Goal: Task Accomplishment & Management: Complete application form

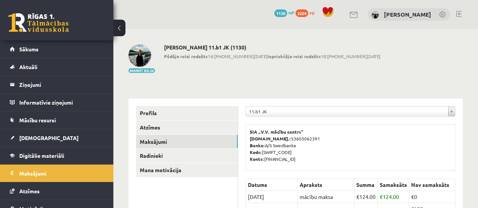
scroll to position [71, 0]
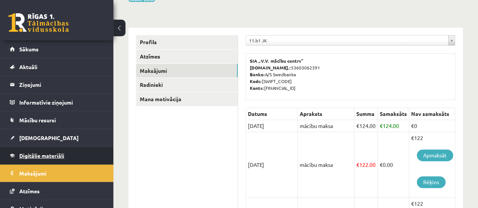
click at [50, 157] on span "Digitālie materiāli" at bounding box center [41, 155] width 45 height 7
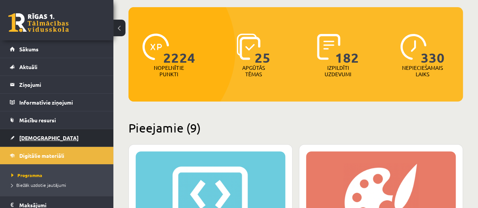
click at [25, 133] on link "[DEMOGRAPHIC_DATA]" at bounding box center [57, 137] width 94 height 17
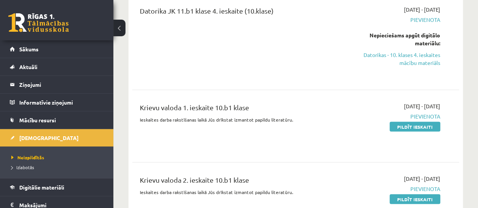
scroll to position [679, 0]
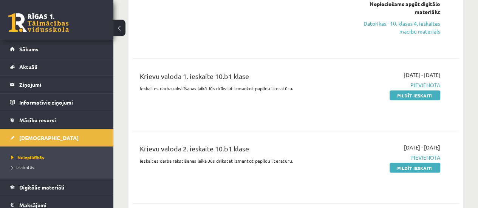
drag, startPoint x: 413, startPoint y: 95, endPoint x: 274, endPoint y: 28, distance: 154.0
click at [413, 95] on link "Pildīt ieskaiti" at bounding box center [414, 95] width 51 height 10
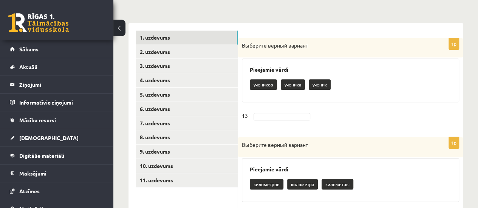
scroll to position [151, 0]
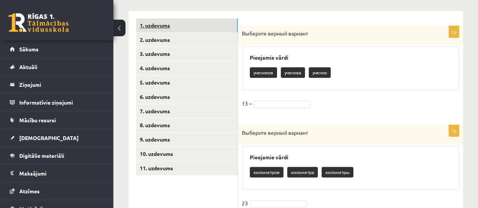
click at [177, 22] on link "1. uzdevums" at bounding box center [187, 25] width 102 height 14
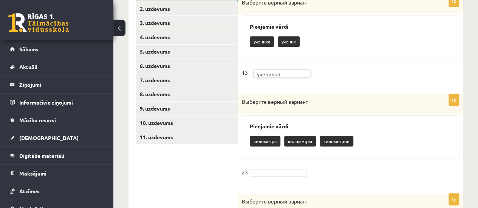
scroll to position [189, 0]
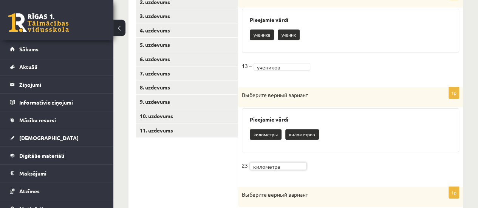
click at [381, 169] on fieldset "23 километра *********" at bounding box center [350, 168] width 217 height 16
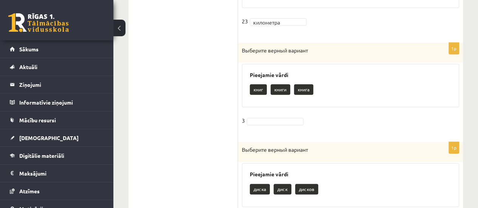
scroll to position [340, 0]
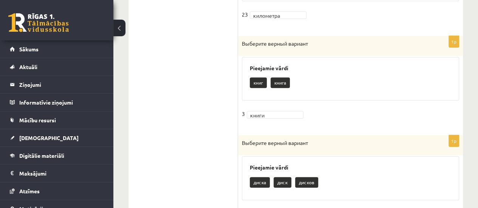
click at [402, 108] on fieldset "3 книги *****" at bounding box center [350, 116] width 217 height 16
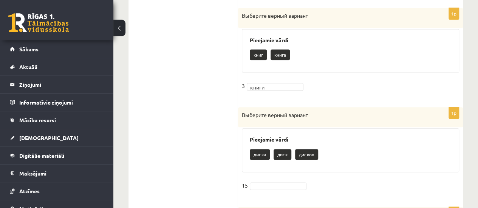
scroll to position [415, 0]
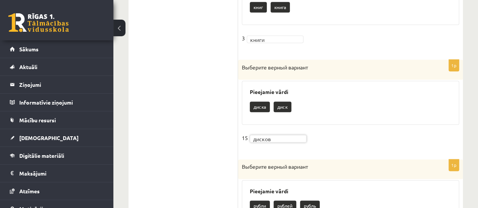
click at [397, 136] on fieldset "15 дисков ******" at bounding box center [350, 140] width 217 height 16
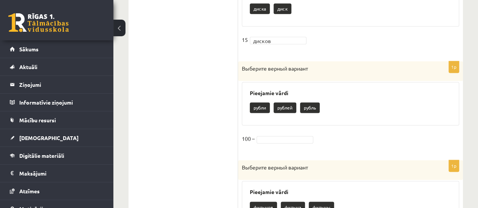
scroll to position [528, 0]
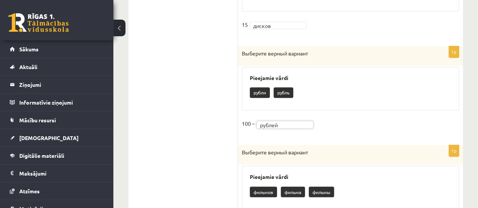
click at [392, 181] on div "Pieejamie vārdi фильмов фильма фильмы" at bounding box center [350, 188] width 217 height 44
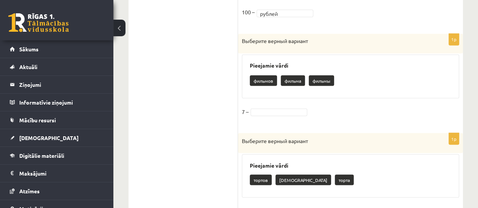
scroll to position [642, 0]
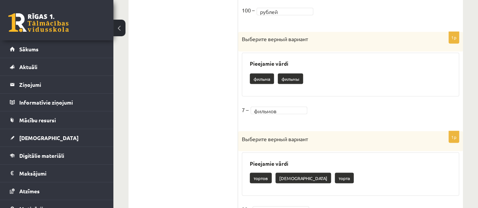
click at [362, 162] on h3 "Pieejamie vārdi" at bounding box center [350, 163] width 201 height 6
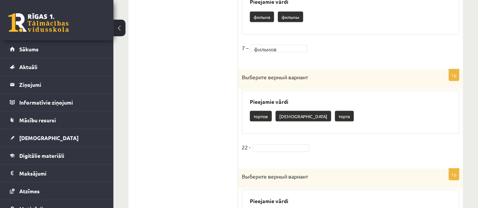
scroll to position [755, 0]
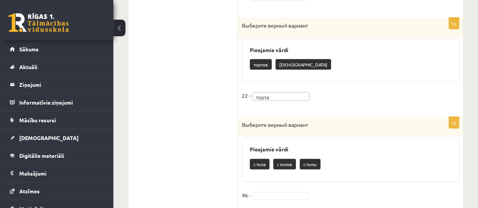
click at [390, 160] on div "стола столов столы" at bounding box center [350, 165] width 201 height 18
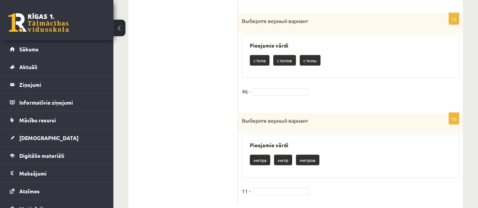
scroll to position [868, 0]
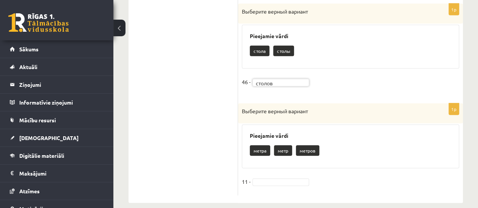
click at [379, 149] on div "метра метр метров" at bounding box center [350, 152] width 201 height 18
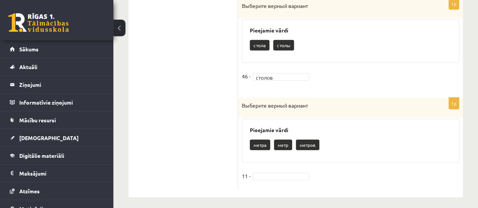
scroll to position [876, 0]
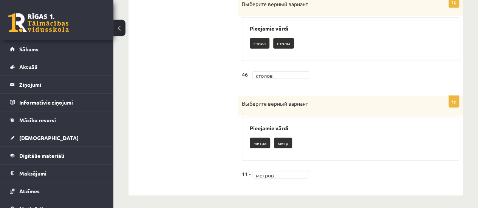
click at [376, 180] on fieldset "11 - метров ******" at bounding box center [350, 176] width 217 height 16
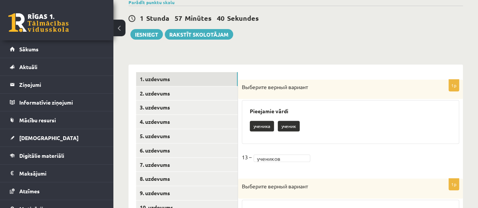
scroll to position [121, 0]
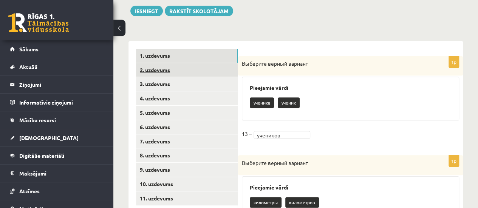
click at [160, 69] on link "2. uzdevums" at bounding box center [187, 70] width 102 height 14
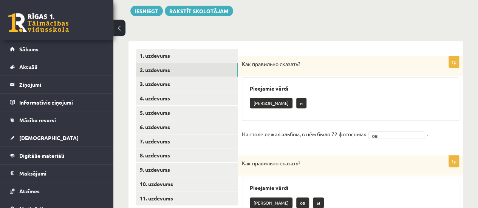
drag, startPoint x: 240, startPoint y: 133, endPoint x: 250, endPoint y: 129, distance: 10.5
click at [250, 129] on div "1p Как правильно сказать? Pieejamie vārdi а и На столе лежал альбом, в нём было…" at bounding box center [350, 102] width 225 height 92
click at [254, 140] on fieldset "На столе лежал альбом, в нём было 72 фотоснимк ов ** ." at bounding box center [350, 136] width 217 height 16
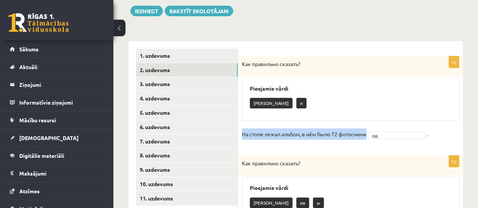
drag, startPoint x: 242, startPoint y: 131, endPoint x: 384, endPoint y: 132, distance: 142.7
click at [384, 132] on fieldset "На столе лежал альбом, в нём было 72 фотоснимк ов ** ." at bounding box center [350, 136] width 217 height 16
copy fieldset "На столе лежал альбом, в нём было 72 фотоснимк ов"
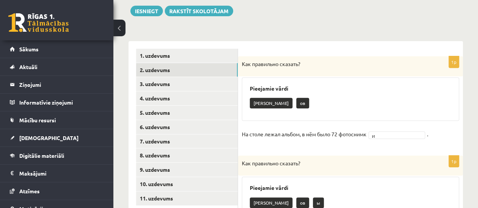
click at [368, 148] on div "1p Как правильно сказать? Pieejamie vārdi а ов На столе лежал альбом, в нём был…" at bounding box center [350, 102] width 225 height 92
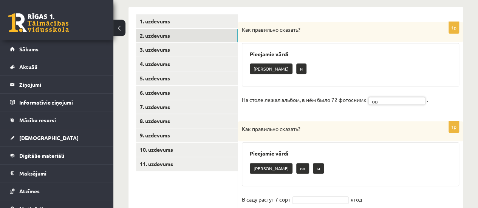
scroll to position [159, 0]
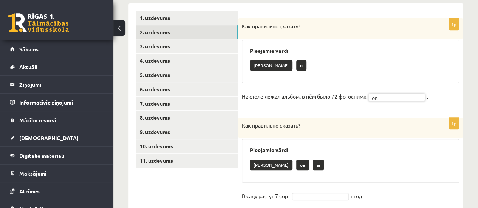
click at [393, 148] on h3 "Pieejamie vārdi" at bounding box center [350, 150] width 201 height 6
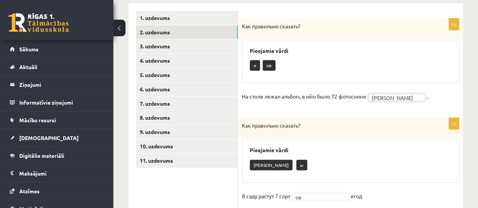
click at [384, 169] on div "а ы" at bounding box center [350, 166] width 201 height 18
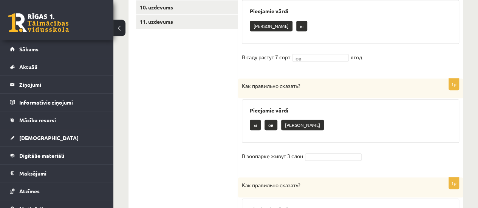
scroll to position [310, 0]
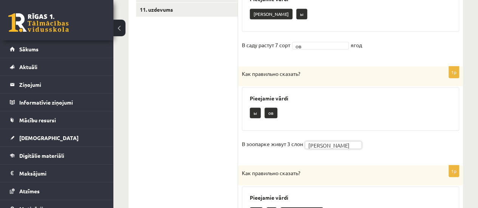
click at [419, 143] on fieldset "В зоопарке живут 3 слон а *" at bounding box center [350, 146] width 217 height 16
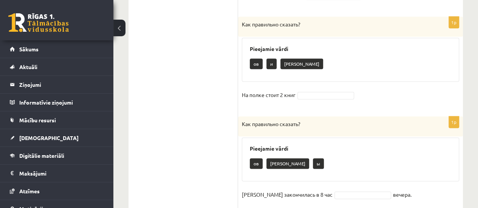
scroll to position [461, 0]
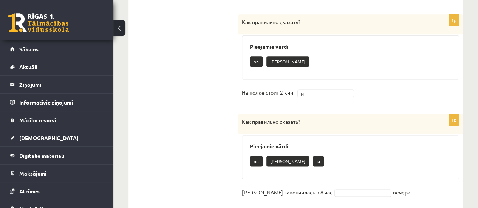
click at [362, 149] on div "Pieejamie vārdi ов а ы" at bounding box center [350, 157] width 217 height 44
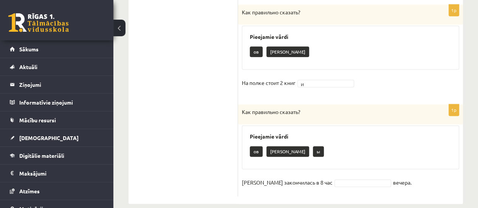
scroll to position [479, 0]
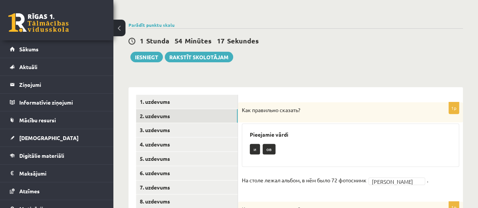
scroll to position [64, 0]
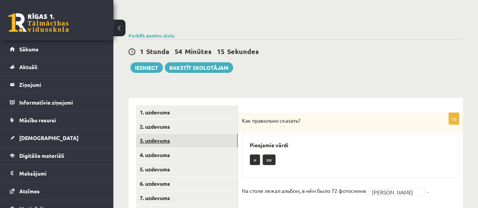
click at [163, 141] on link "3. uzdevums" at bounding box center [187, 141] width 102 height 14
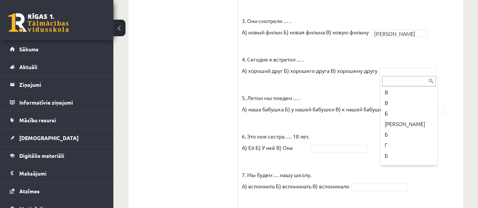
scroll to position [75, 0]
click at [363, 121] on fieldset "1. Каждый день мы … новые слова. А) учим Б) изучаем В) учимся Б * 2. Утром и ве…" at bounding box center [350, 136] width 217 height 396
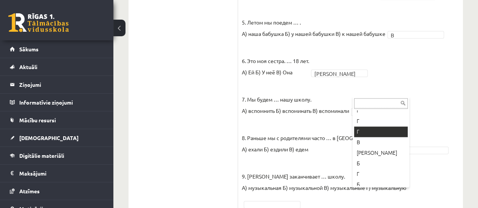
scroll to position [38, 0]
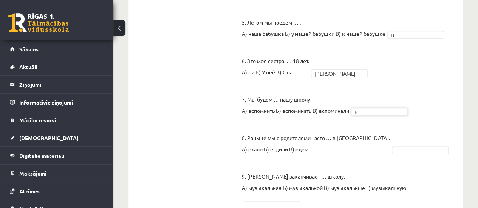
click at [368, 159] on p "9. Татьяна заканчивает … школу. А) музыкальная Б) музыкальной В) музыкальные Г)…" at bounding box center [324, 176] width 164 height 34
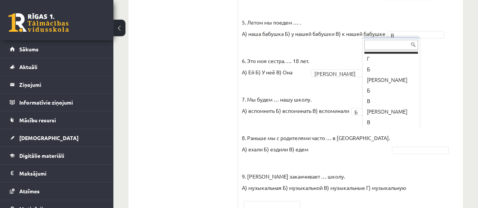
scroll to position [72, 0]
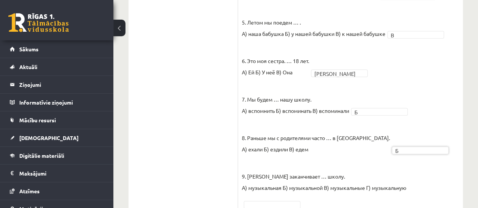
click at [436, 176] on fieldset "1. Каждый день мы … новые слова. А) учим Б) изучаем В) учимся Б * 2. Утром и ве…" at bounding box center [350, 61] width 217 height 396
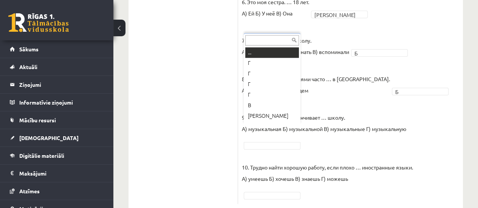
scroll to position [9, 0]
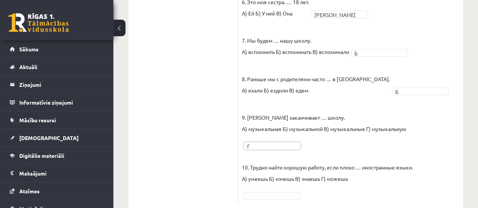
click at [443, 154] on fieldset "1. Каждый день мы … новые слова. А) учим Б) изучаем В) учимся Б * 2. Утром и ве…" at bounding box center [350, 2] width 217 height 396
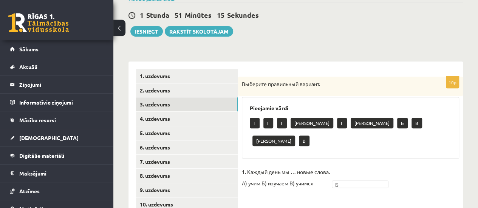
scroll to position [123, 0]
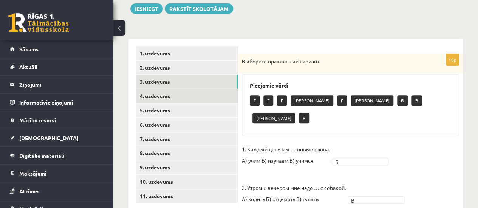
click at [160, 94] on link "4. uzdevums" at bounding box center [187, 96] width 102 height 14
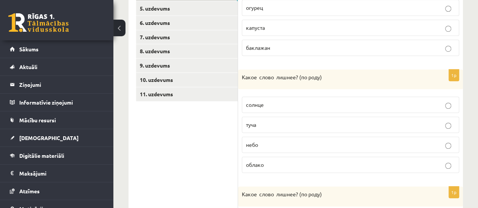
scroll to position [236, 0]
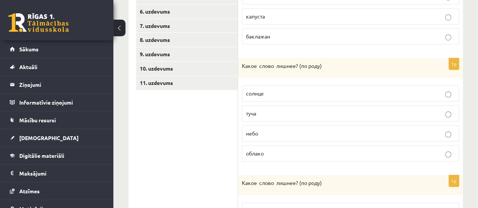
click at [451, 94] on p "солнце" at bounding box center [350, 93] width 209 height 8
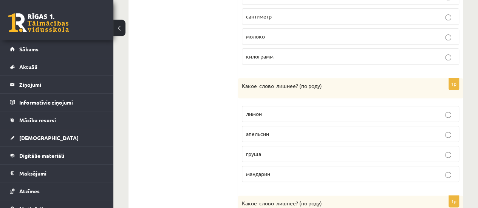
scroll to position [463, 0]
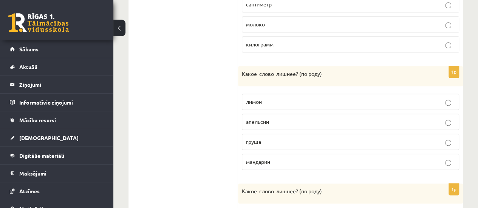
click at [444, 138] on p "груша" at bounding box center [350, 142] width 209 height 8
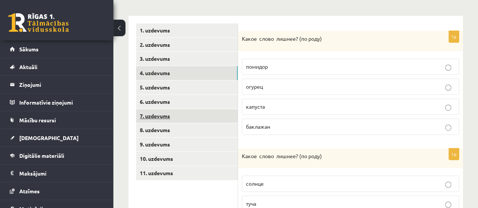
scroll to position [151, 0]
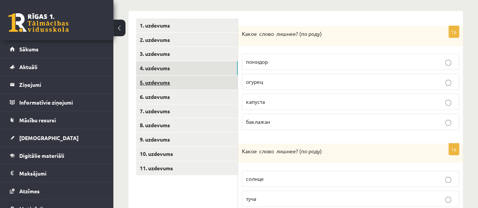
click at [163, 83] on link "5. uzdevums" at bounding box center [187, 82] width 102 height 14
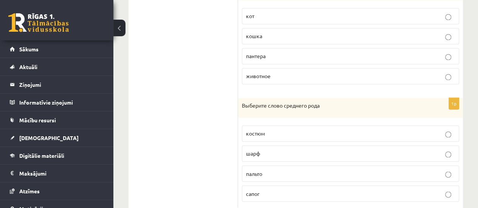
scroll to position [565, 0]
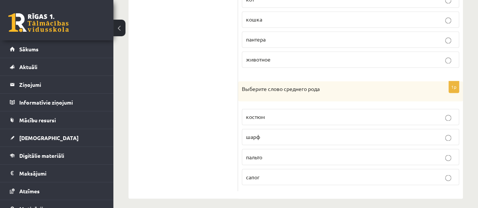
click at [444, 153] on p "пальто" at bounding box center [350, 157] width 209 height 8
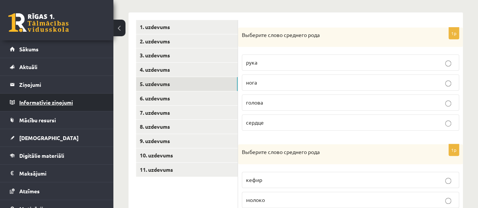
scroll to position [112, 0]
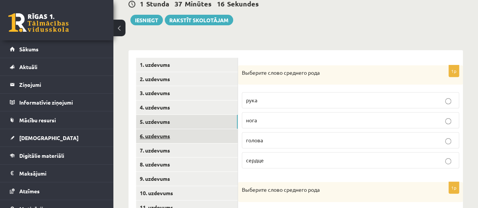
click at [168, 134] on link "6. uzdevums" at bounding box center [187, 136] width 102 height 14
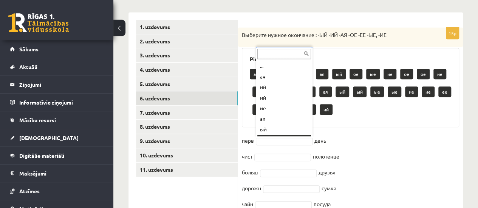
scroll to position [9, 0]
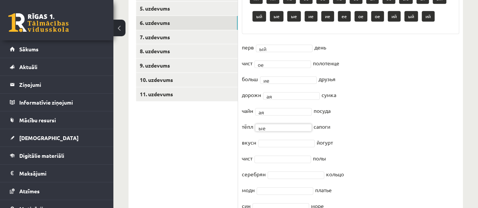
click at [381, 143] on fieldset "перв ый ** день чист ое ** полотенце больш ие ** друзья дорожн ая ** сумка чайн…" at bounding box center [350, 161] width 217 height 238
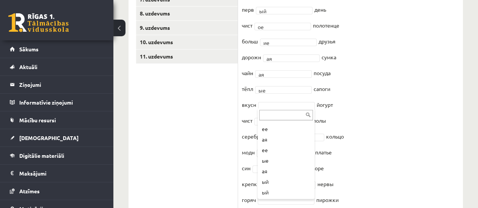
scroll to position [75, 0]
click at [441, 141] on fieldset "перв ый ** день чист ое ** полотенце больш ие ** друзья дорожн ая ** сумка чайн…" at bounding box center [350, 123] width 217 height 238
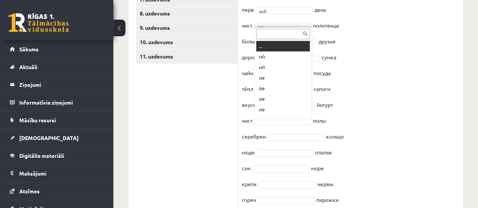
scroll to position [9, 0]
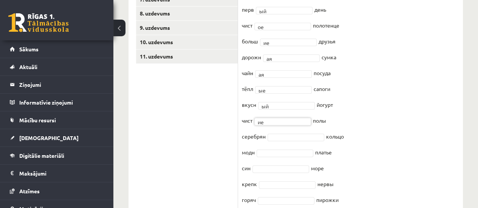
click at [414, 149] on fieldset "перв ый ** день чист ое ** полотенце больш ие ** друзья дорожн ая ** сумка чайн…" at bounding box center [350, 123] width 217 height 238
click at [434, 176] on fieldset "перв ый ** день чист ое ** полотенце больш ие ** друзья дорожн ая ** сумка чайн…" at bounding box center [350, 123] width 217 height 238
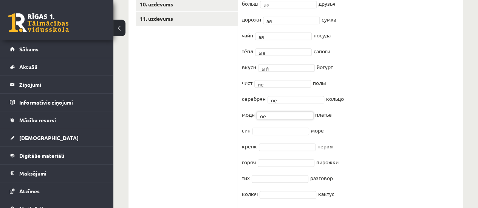
click at [411, 156] on fieldset "перв ый ** день чист ое ** полотенце больш ие ** друзья дорожн ая ** сумка чайн…" at bounding box center [350, 85] width 217 height 238
click at [390, 157] on fieldset "перв ый ** день чист ое ** полотенце больш ие ** друзья дорожн ая ** сумка чайн…" at bounding box center [350, 85] width 217 height 238
click at [399, 148] on fieldset "перв ый ** день чист ое ** полотенце больш ие ** друзья дорожн ая ** сумка чайн…" at bounding box center [350, 85] width 217 height 238
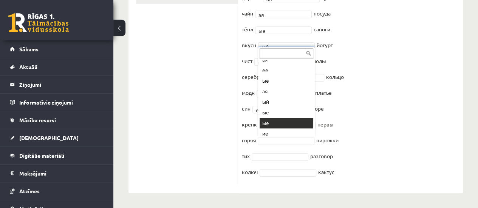
scroll to position [41, 0]
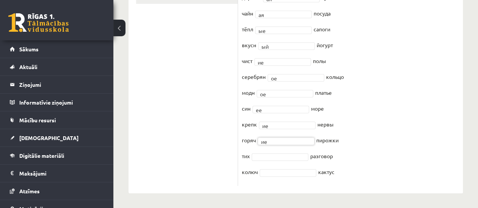
click at [427, 150] on fieldset "перв ый ** день чист ое ** полотенце больш ие ** друзья дорожн ая ** сумка чайн…" at bounding box center [350, 63] width 217 height 238
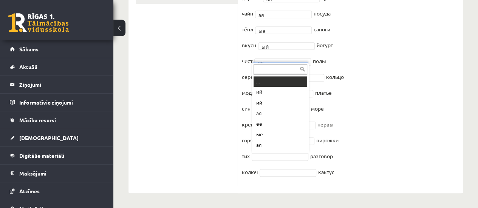
scroll to position [9, 0]
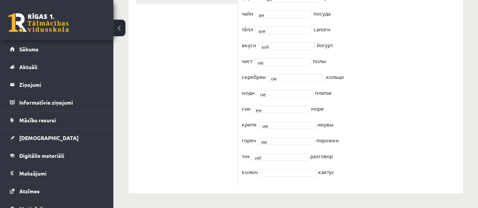
click at [444, 154] on fieldset "перв ый ** день чист ое ** полотенце больш ие ** друзья дорожн ая ** сумка чайн…" at bounding box center [350, 63] width 217 height 238
click at [419, 142] on fieldset "перв ый ** день чист ое ** полотенце больш ие ** друзья дорожн ая ** сумка чайн…" at bounding box center [350, 63] width 217 height 238
click at [389, 148] on fieldset "перв ый ** день чист ое ** полотенце больш ие ** друзья дорожн ая ** сумка чайн…" at bounding box center [350, 63] width 217 height 238
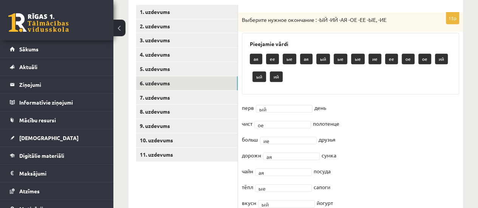
scroll to position [134, 0]
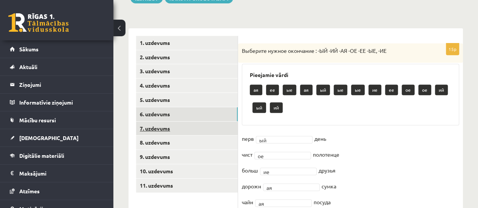
click at [153, 128] on link "7. uzdevums" at bounding box center [187, 129] width 102 height 14
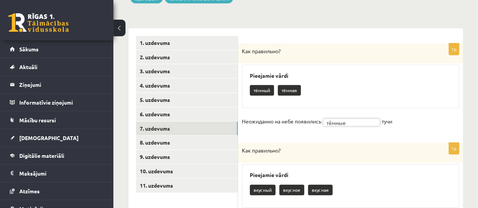
click at [371, 182] on div "вкусный вкусное вкусная" at bounding box center [350, 191] width 201 height 18
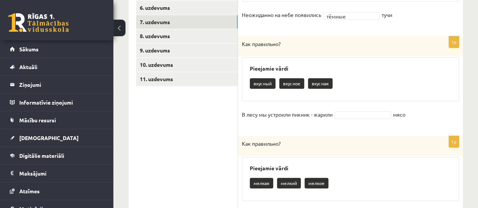
scroll to position [247, 0]
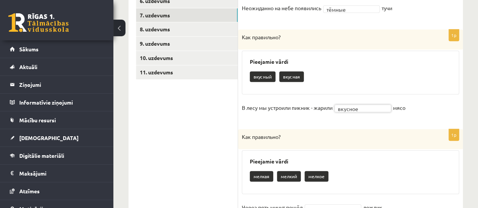
click at [372, 166] on div "Pieejamie vārdi мелкая мелкий мелкое" at bounding box center [350, 172] width 217 height 44
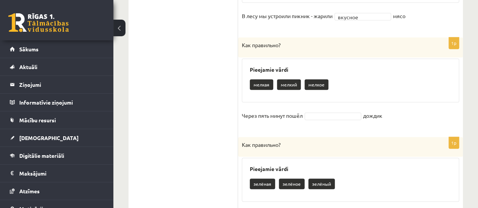
scroll to position [360, 0]
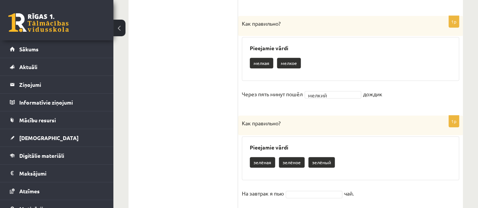
click at [359, 160] on div "зелёная зелёное зелёный" at bounding box center [350, 163] width 201 height 18
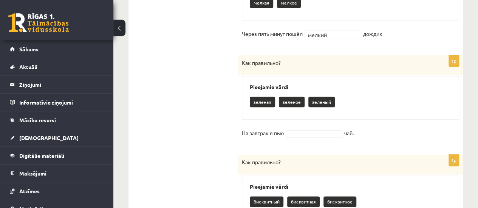
scroll to position [436, 0]
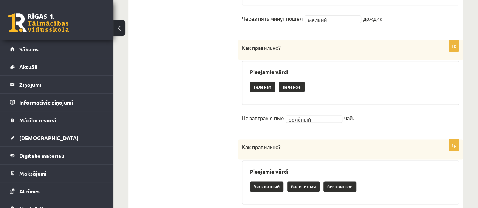
click at [404, 176] on div "Pieejamie vārdi бисквитный бисквитная бисквитное" at bounding box center [350, 182] width 217 height 44
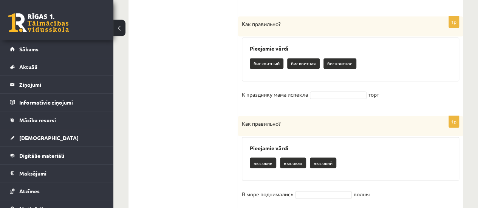
scroll to position [549, 0]
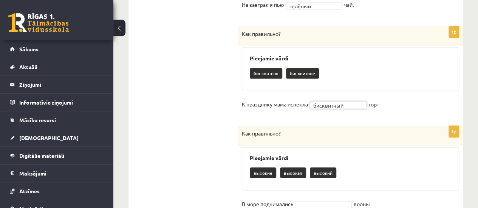
click at [404, 160] on div "Pieejamie vārdi высокие высокая высокий" at bounding box center [350, 169] width 217 height 44
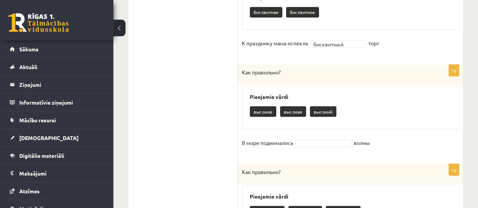
scroll to position [624, 0]
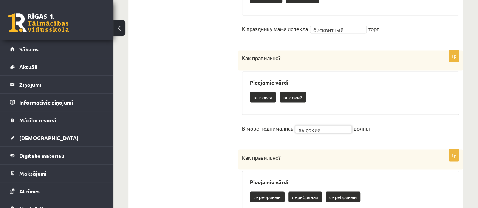
click at [401, 186] on div "Pieejamie vārdi серебряные серебряная серебряный" at bounding box center [350, 193] width 217 height 44
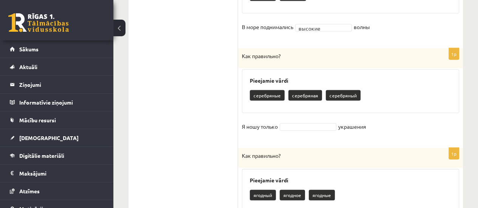
scroll to position [738, 0]
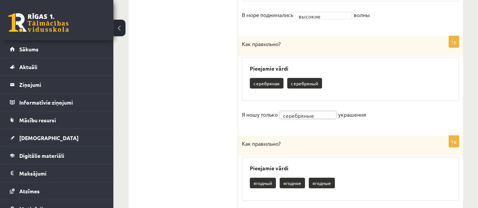
click at [382, 166] on h3 "Pieejamie vārdi" at bounding box center [350, 168] width 201 height 6
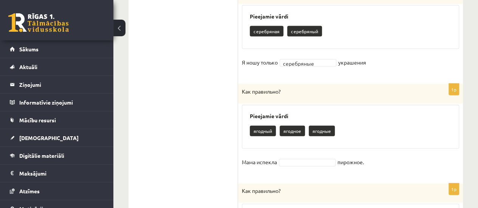
scroll to position [813, 0]
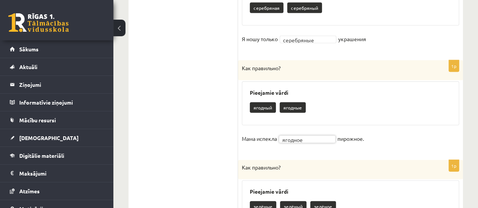
click at [416, 133] on fieldset "Мама испекла ягодное ******* пирожное." at bounding box center [350, 141] width 217 height 16
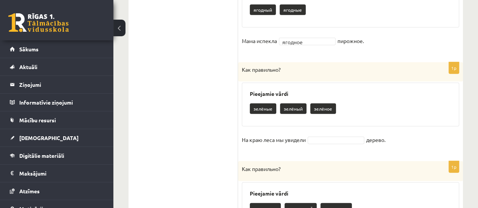
scroll to position [926, 0]
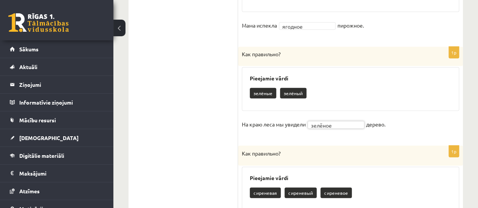
click at [373, 180] on div "Pieejamie vārdi сиреневая сиреневый сиреневое" at bounding box center [350, 189] width 217 height 44
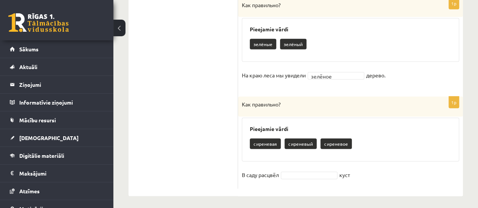
scroll to position [976, 0]
click at [384, 171] on fieldset "В саду расцвёл сиреневый ********* куст" at bounding box center [350, 177] width 217 height 16
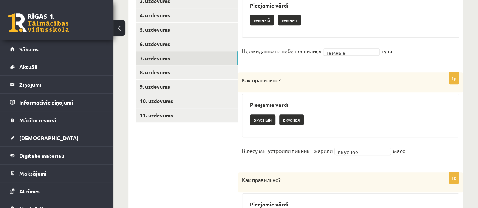
scroll to position [183, 0]
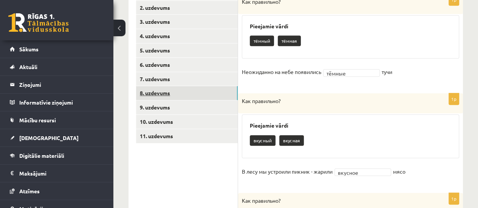
click at [157, 92] on link "8. uzdevums" at bounding box center [187, 93] width 102 height 14
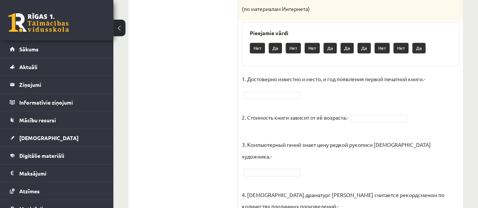
scroll to position [566, 0]
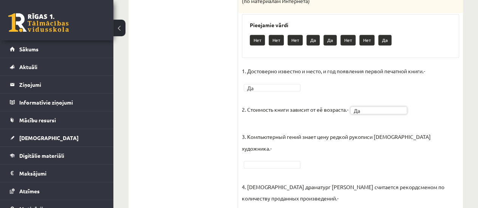
click at [445, 92] on fieldset "1. Достоверно известно и место, и год появления первой печатной книги.- Да ** 2…" at bounding box center [350, 167] width 217 height 204
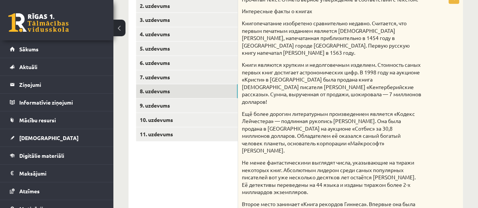
scroll to position [174, 0]
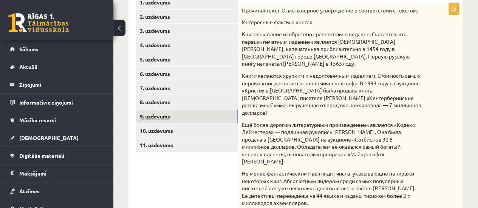
click at [160, 116] on link "9. uzdevums" at bounding box center [187, 116] width 102 height 14
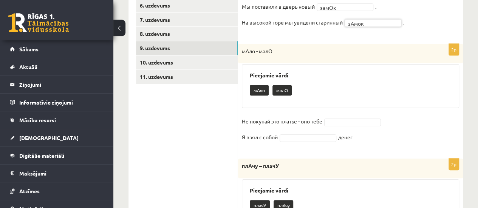
scroll to position [250, 0]
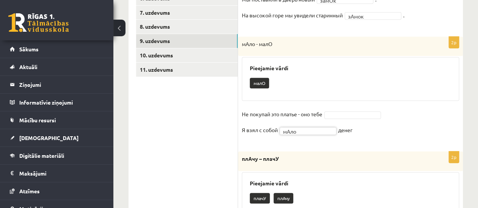
click at [353, 108] on fieldset "Не покупай это платье - оно тебе Я взял с собой мАло **** денег" at bounding box center [350, 124] width 217 height 32
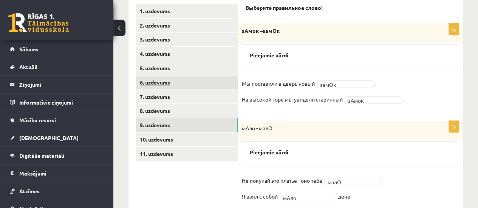
scroll to position [157, 0]
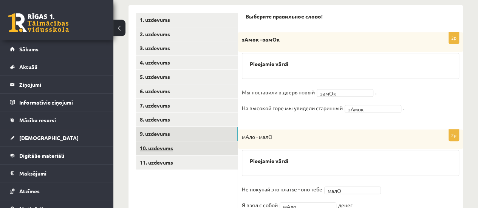
click at [150, 149] on link "10. uzdevums" at bounding box center [187, 148] width 102 height 14
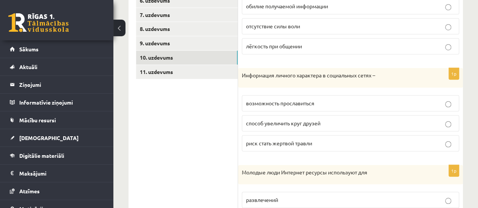
scroll to position [194, 0]
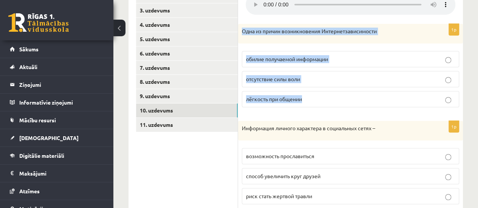
drag, startPoint x: 242, startPoint y: 30, endPoint x: 321, endPoint y: 98, distance: 103.8
click at [321, 98] on div "1p Одна из причин возникновения Интернетзависимости обилие получаемой информаци…" at bounding box center [350, 68] width 225 height 89
copy div "Одна из причин возникновения Интернетзависимости обилие получаемой информации о…"
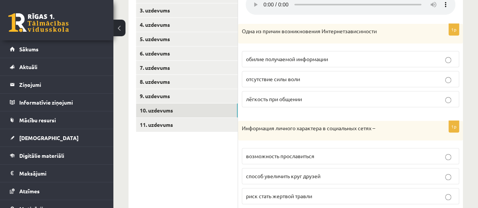
click at [470, 124] on div "**********" at bounding box center [295, 179] width 364 height 689
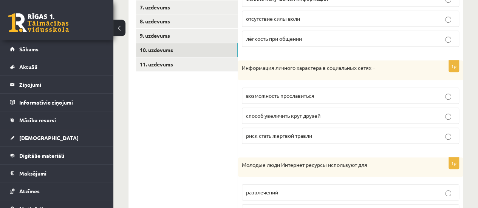
scroll to position [270, 0]
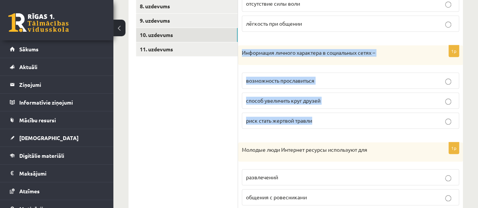
drag, startPoint x: 240, startPoint y: 50, endPoint x: 319, endPoint y: 121, distance: 106.1
click at [319, 121] on div "1p Информация личного характера в социальных сетях – возможность прославиться с…" at bounding box center [350, 89] width 225 height 89
copy div "Информация личного характера в социальных сетях – возможность прославиться спос…"
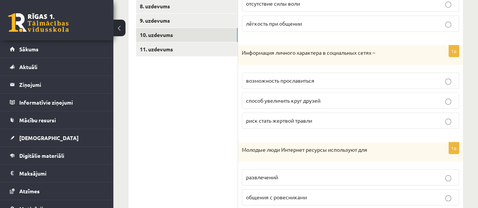
click at [171, 122] on ul "1. uzdevums 2. uzdevums 3. uzdevums 4. uzdevums 5. uzdevums 6. uzdevums 7. uzde…" at bounding box center [187, 163] width 102 height 526
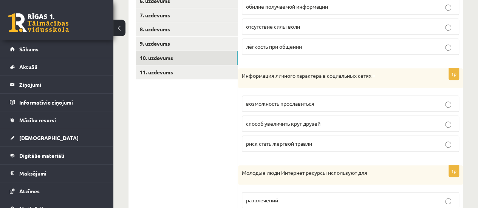
scroll to position [242, 0]
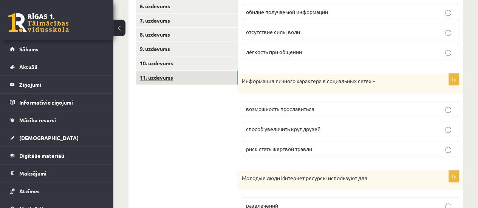
click at [154, 78] on link "11. uzdevums" at bounding box center [187, 78] width 102 height 14
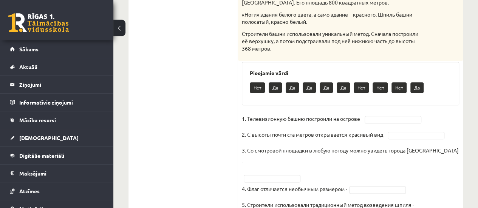
scroll to position [405, 0]
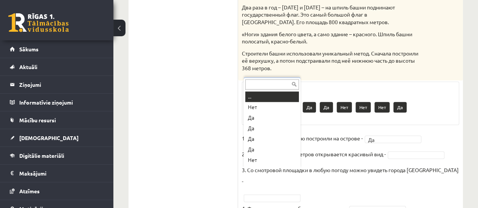
scroll to position [9, 0]
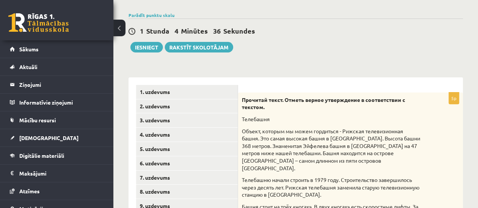
scroll to position [65, 0]
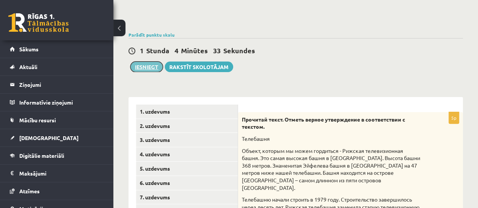
click at [146, 66] on button "Iesniegt" at bounding box center [146, 67] width 32 height 11
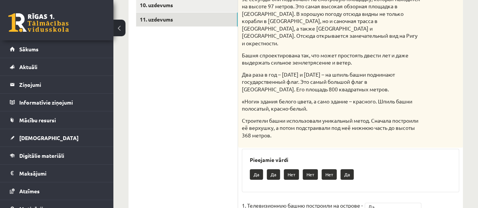
scroll to position [329, 0]
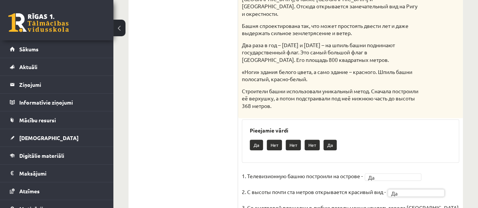
click at [169, 113] on ul "1. uzdevums 2. uzdevums 3. uzdevums 4. uzdevums 5. uzdevums 6. uzdevums 7. uzde…" at bounding box center [187, 63] width 102 height 447
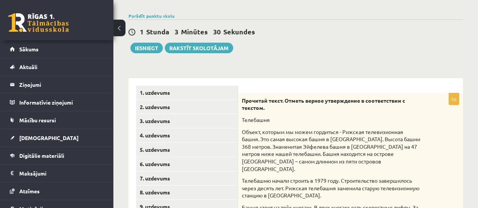
scroll to position [27, 0]
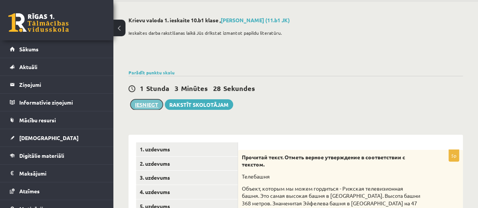
click at [139, 105] on button "Iesniegt" at bounding box center [146, 104] width 32 height 11
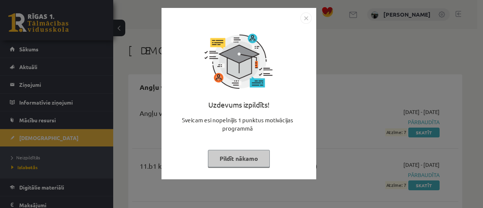
click at [238, 157] on button "Pildīt nākamo" at bounding box center [239, 158] width 62 height 17
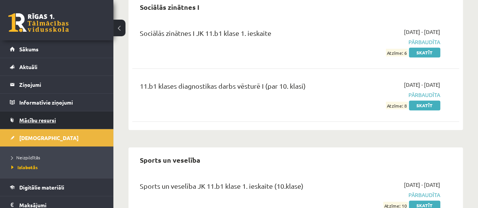
scroll to position [1881, 0]
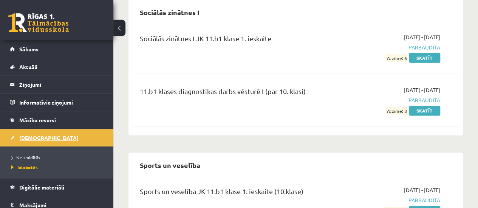
click at [31, 136] on span "[DEMOGRAPHIC_DATA]" at bounding box center [48, 137] width 59 height 7
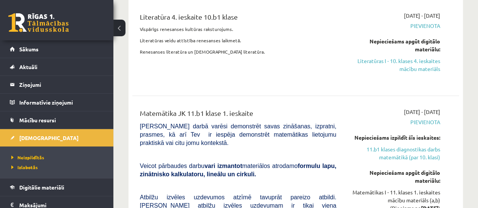
scroll to position [1730, 0]
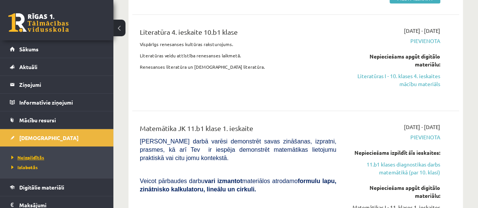
click at [27, 157] on span "Neizpildītās" at bounding box center [27, 157] width 33 height 6
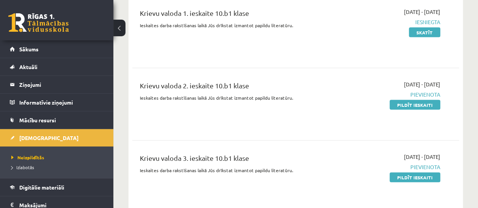
scroll to position [717, 0]
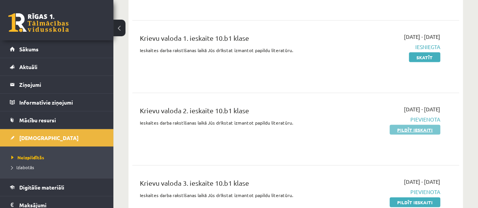
click at [417, 127] on link "Pildīt ieskaiti" at bounding box center [414, 130] width 51 height 10
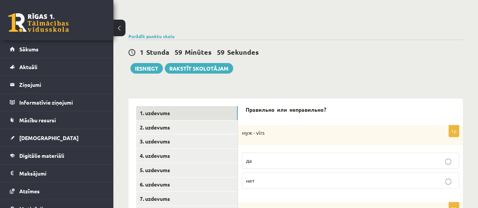
scroll to position [75, 0]
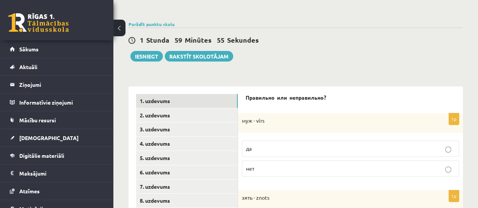
click at [363, 150] on p "да" at bounding box center [350, 149] width 209 height 8
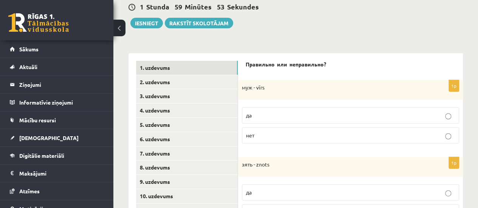
scroll to position [189, 0]
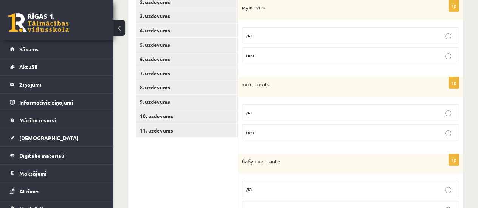
click at [354, 112] on p "да" at bounding box center [350, 112] width 209 height 8
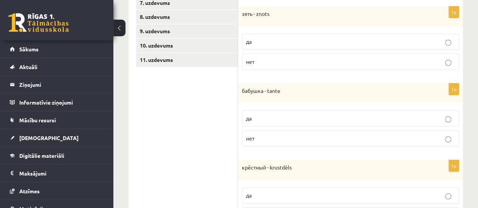
scroll to position [264, 0]
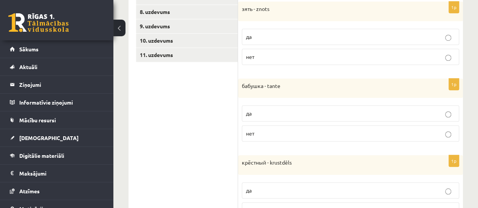
click at [347, 131] on p "нет" at bounding box center [350, 133] width 209 height 8
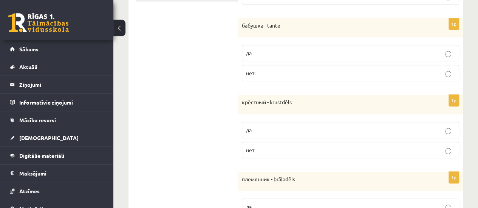
scroll to position [340, 0]
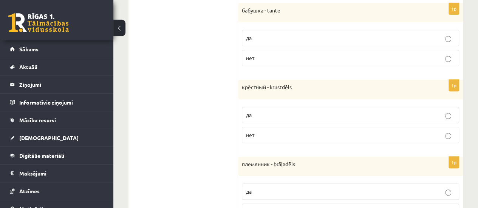
click at [304, 135] on p "нет" at bounding box center [350, 135] width 209 height 8
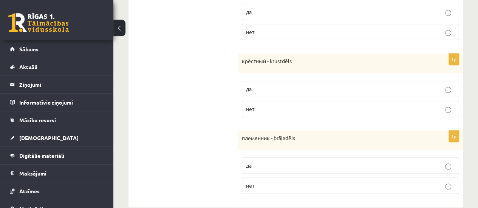
scroll to position [377, 0]
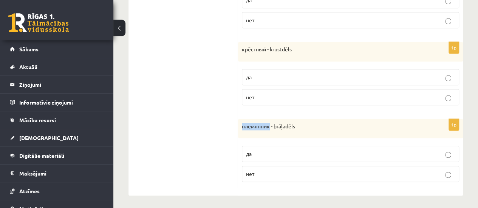
drag, startPoint x: 242, startPoint y: 123, endPoint x: 270, endPoint y: 126, distance: 28.5
click at [270, 126] on p "племянник - brāļadēls" at bounding box center [331, 127] width 179 height 8
copy p "племянник"
click at [300, 150] on p "да" at bounding box center [350, 154] width 209 height 8
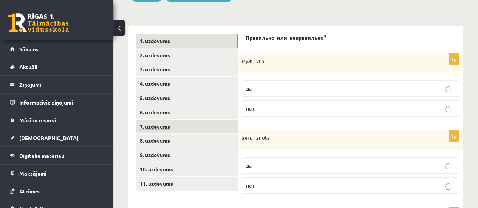
scroll to position [113, 0]
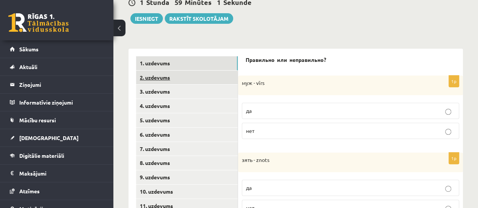
click at [149, 77] on link "2. uzdevums" at bounding box center [187, 78] width 102 height 14
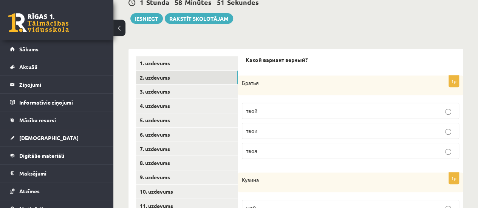
click at [293, 109] on p "твой" at bounding box center [350, 111] width 209 height 8
click at [291, 131] on p "твои" at bounding box center [350, 131] width 209 height 8
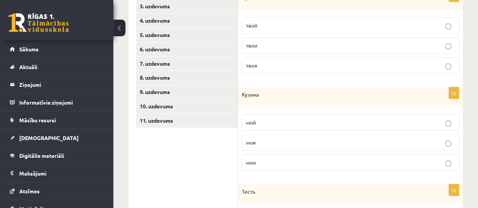
scroll to position [226, 0]
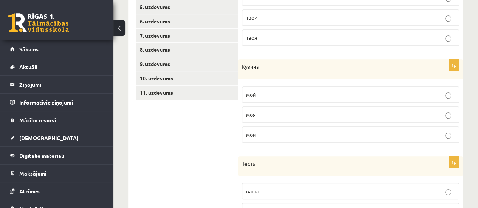
click at [284, 114] on p "моя" at bounding box center [350, 115] width 209 height 8
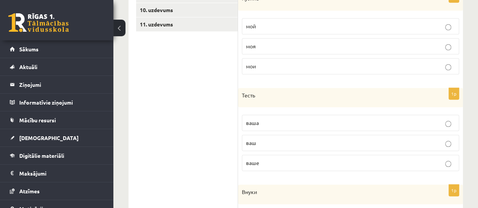
scroll to position [302, 0]
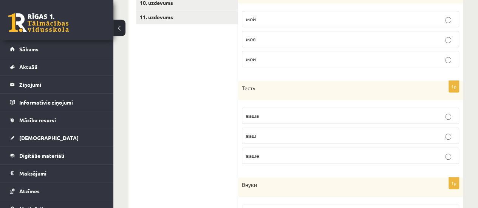
click at [304, 137] on p "ваш" at bounding box center [350, 136] width 209 height 8
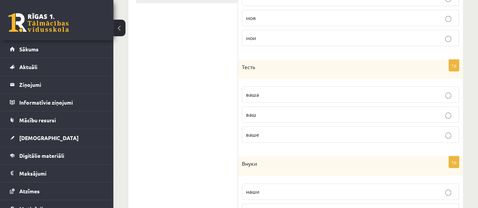
scroll to position [377, 0]
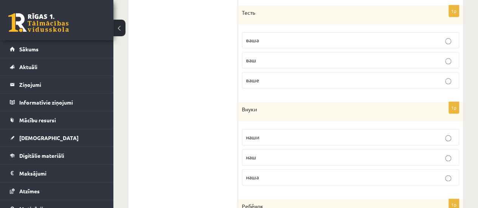
click at [298, 133] on p "наши" at bounding box center [350, 137] width 209 height 8
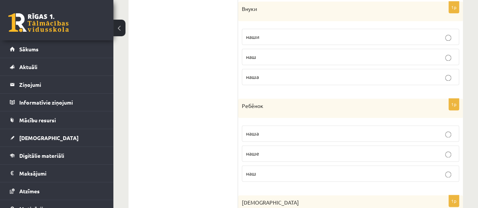
scroll to position [491, 0]
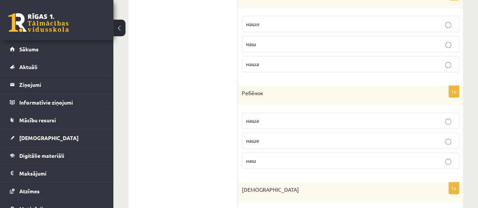
click at [289, 158] on p "наш" at bounding box center [350, 161] width 209 height 8
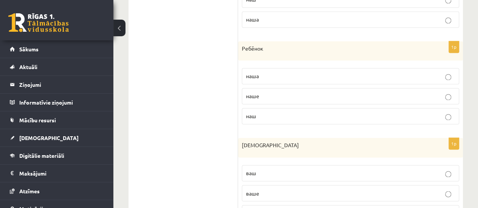
scroll to position [566, 0]
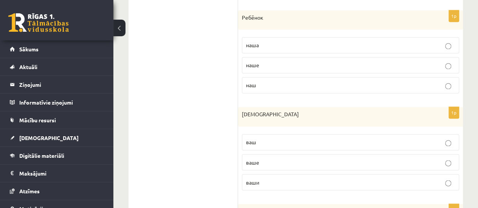
click at [281, 142] on p "ваш" at bounding box center [350, 142] width 209 height 8
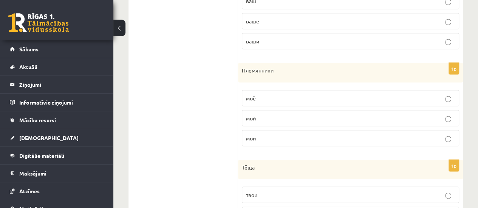
scroll to position [717, 0]
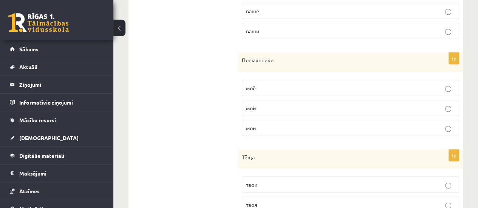
click at [306, 124] on p "мои" at bounding box center [350, 128] width 209 height 8
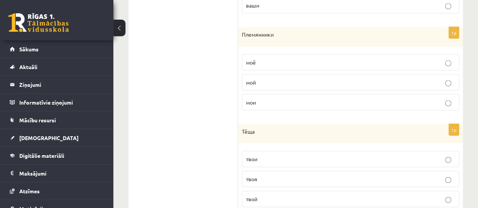
scroll to position [755, 0]
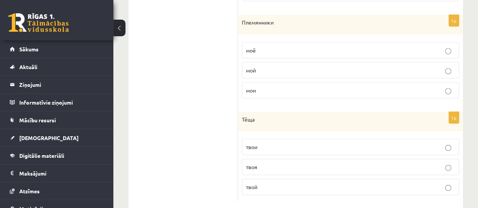
click at [293, 163] on p "твоя" at bounding box center [350, 167] width 209 height 8
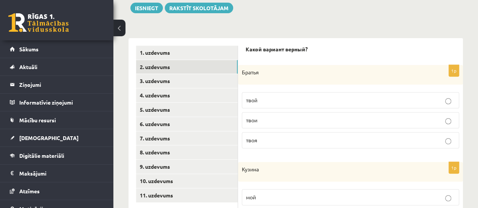
scroll to position [123, 0]
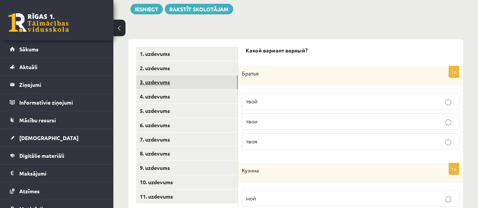
click at [155, 82] on link "3. uzdevums" at bounding box center [187, 82] width 102 height 14
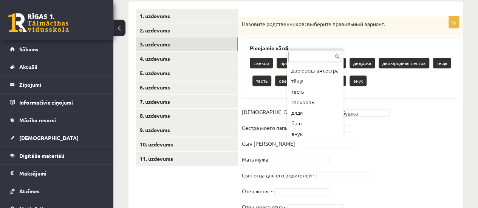
scroll to position [59, 0]
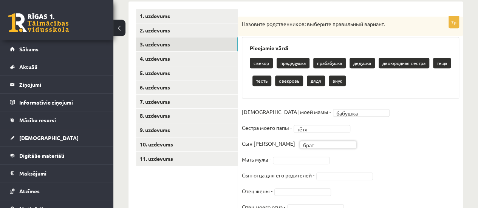
click at [394, 155] on fieldset "Мама моей мамы - бабушка ******* Сестра моего папы - тётя **** Сын моей мамы - …" at bounding box center [350, 161] width 217 height 111
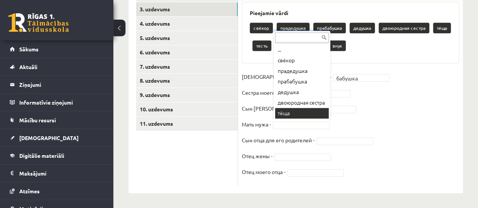
scroll to position [6, 0]
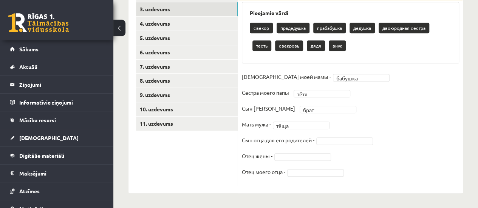
click at [410, 151] on fieldset "Мама моей мамы - бабушка ******* Сестра моего папы - тётя **** Сын моей мамы - …" at bounding box center [350, 126] width 217 height 111
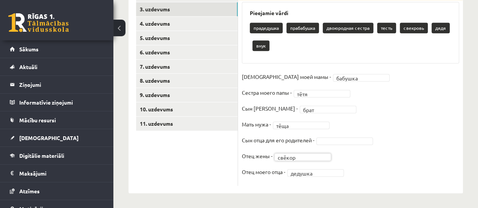
click at [421, 148] on fieldset "Мама моей мамы - бабушка ******* Сестра моего папы - тётя **** Сын моей мамы - …" at bounding box center [350, 126] width 217 height 111
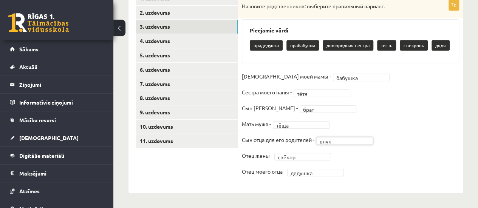
scroll to position [177, 0]
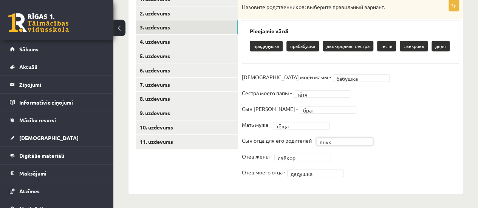
click at [408, 155] on fieldset "Мама моей мамы - бабушка ******* Сестра моего папы - тётя **** Сын моей мамы - …" at bounding box center [350, 126] width 217 height 111
click at [156, 43] on link "4. uzdevums" at bounding box center [187, 42] width 102 height 14
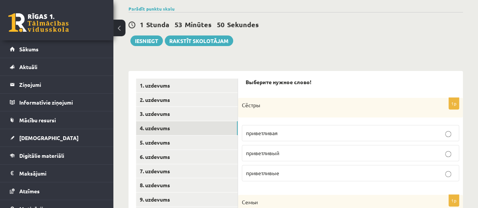
scroll to position [140, 0]
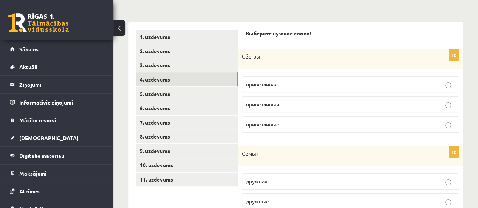
click at [372, 126] on p "приветливые" at bounding box center [350, 124] width 209 height 8
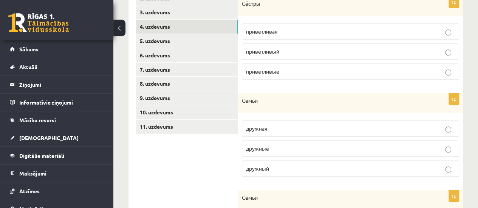
scroll to position [215, 0]
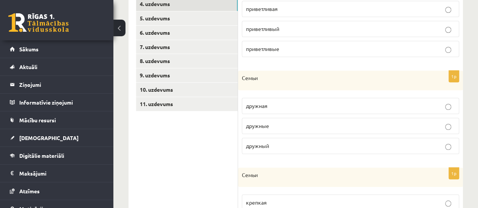
click at [313, 124] on p "дружные" at bounding box center [350, 126] width 209 height 8
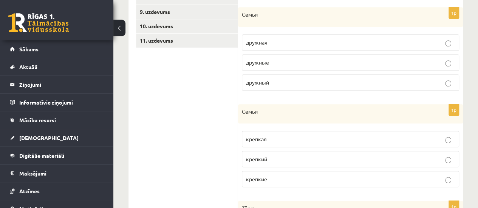
scroll to position [291, 0]
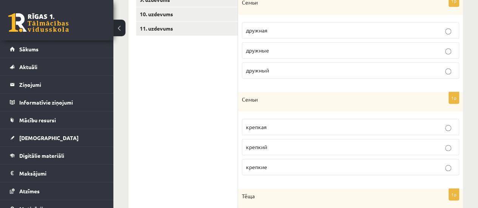
click at [296, 159] on label "крепкие" at bounding box center [350, 167] width 217 height 16
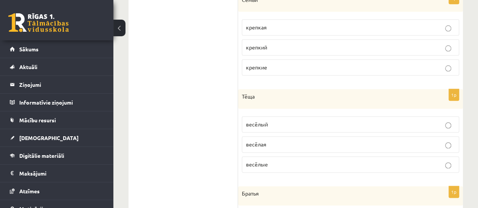
scroll to position [404, 0]
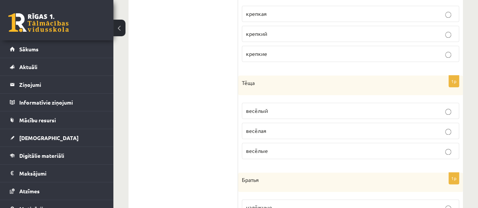
click at [290, 131] on p "весёлая" at bounding box center [350, 131] width 209 height 8
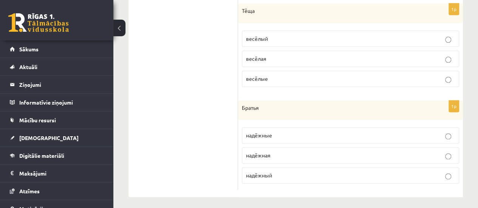
scroll to position [476, 0]
click at [303, 131] on p "надёжные" at bounding box center [350, 135] width 209 height 8
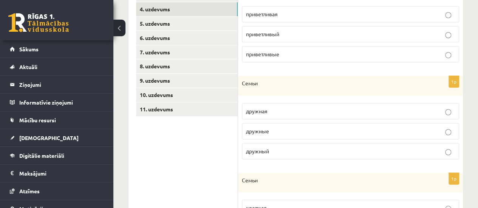
scroll to position [174, 0]
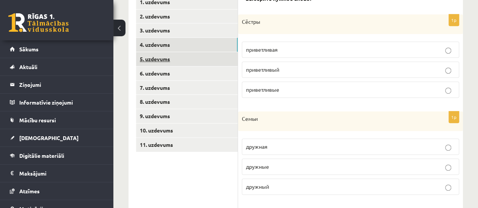
click at [152, 59] on link "5. uzdevums" at bounding box center [187, 59] width 102 height 14
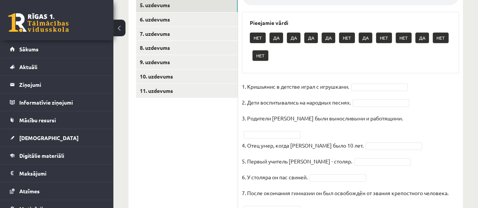
scroll to position [211, 0]
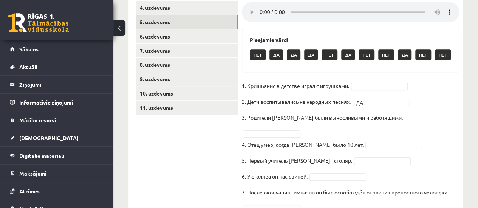
click at [179, 169] on ul "1. uzdevums 2. uzdevums 3. uzdevums 4. uzdevums 5. uzdevums 6. uzdevums 7. uzde…" at bounding box center [187, 87] width 102 height 259
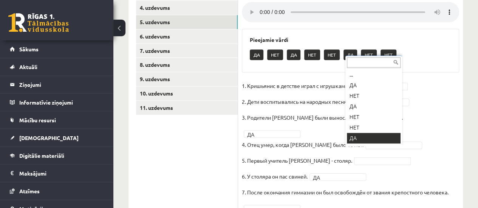
scroll to position [9, 0]
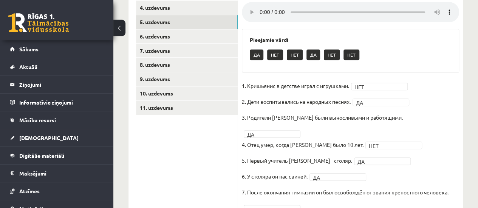
click at [178, 164] on ul "1. uzdevums 2. uzdevums 3. uzdevums 4. uzdevums 5. uzdevums 6. uzdevums 7. uzde…" at bounding box center [187, 87] width 102 height 259
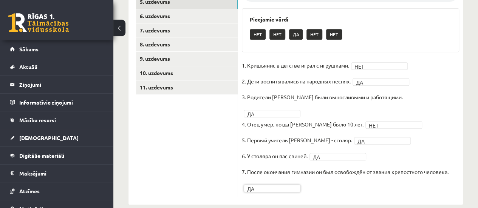
click at [196, 165] on ul "1. uzdevums 2. uzdevums 3. uzdevums 4. uzdevums 5. uzdevums 6. uzdevums 7. uzde…" at bounding box center [187, 67] width 102 height 259
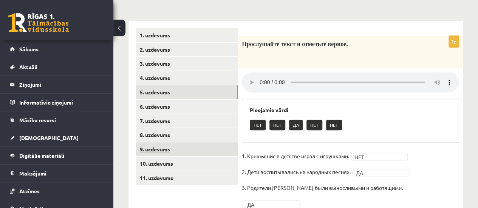
scroll to position [119, 0]
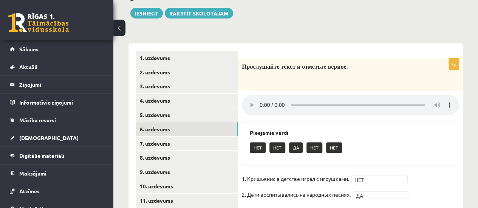
click at [157, 126] on link "6. uzdevums" at bounding box center [187, 129] width 102 height 14
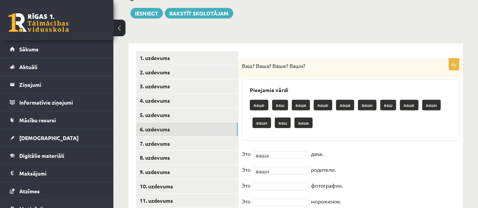
click at [406, 174] on fieldset "Это ваша **** дача. Это ваши **** родители. Это фотографии. Это мороженое. Это …" at bounding box center [350, 211] width 217 height 127
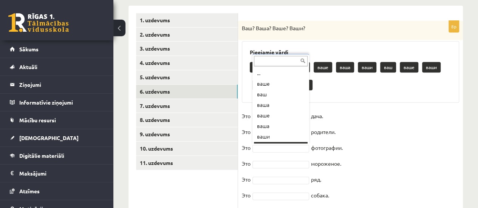
scroll to position [9, 0]
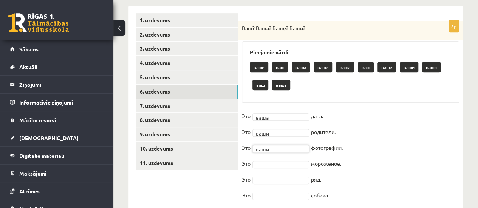
click at [439, 172] on fieldset "Это ваша **** дача. Это ваши **** родители. Это ваши **** фотографии. Это морож…" at bounding box center [350, 173] width 217 height 127
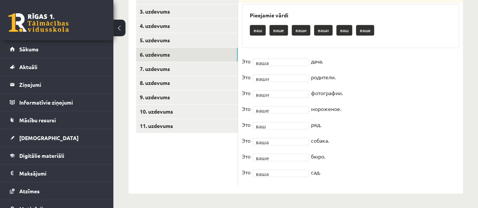
click at [420, 167] on fieldset "Это ваша **** дача. Это ваши **** родители. Это ваши **** фотографии. Это ваше …" at bounding box center [350, 118] width 217 height 127
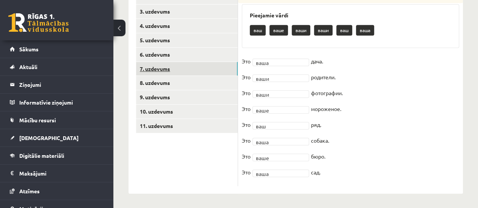
click at [154, 67] on link "7. uzdevums" at bounding box center [187, 69] width 102 height 14
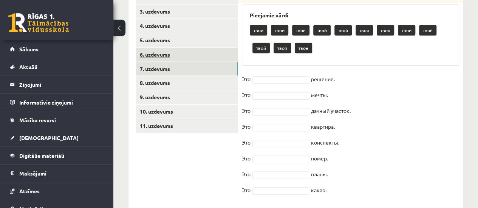
click at [156, 55] on link "6. uzdevums" at bounding box center [187, 55] width 102 height 14
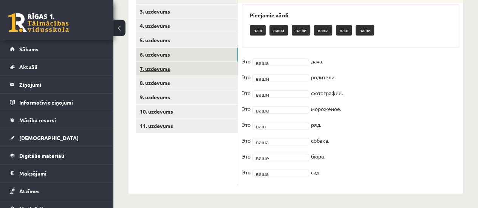
click at [152, 71] on link "7. uzdevums" at bounding box center [187, 69] width 102 height 14
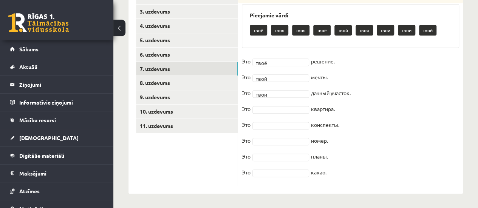
drag, startPoint x: 245, startPoint y: 87, endPoint x: 365, endPoint y: 87, distance: 120.0
click at [365, 87] on fieldset "Это твоё **** решение. Это твой **** мечты. Это твои **** дачный участок. Это к…" at bounding box center [350, 118] width 217 height 127
click at [400, 111] on fieldset "Это твоё **** решение. Это твой **** мечты. Это твои **** дачный участок. Это к…" at bounding box center [350, 118] width 217 height 127
click at [441, 135] on fieldset "Это твоё **** решение. Это твой **** мечты. Это твои **** дачный участок. Это т…" at bounding box center [350, 118] width 217 height 127
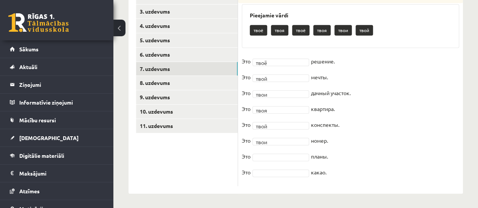
click at [439, 163] on fieldset "Это твоё **** решение. Это твой **** мечты. Это твои **** дачный участок. Это т…" at bounding box center [350, 118] width 217 height 127
click at [402, 172] on fieldset "Это твоё **** решение. Это твой **** мечты. Это твои **** дачный участок. Это т…" at bounding box center [350, 118] width 217 height 127
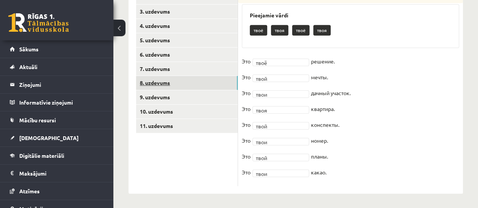
click at [154, 83] on link "8. uzdevums" at bounding box center [187, 83] width 102 height 14
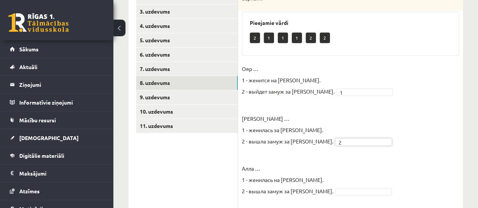
click at [419, 145] on fieldset "Ояр … 1 - женится на Китии. 2 - выйдет замуж за Китию. 1 * Ольга … 1 - женилась…" at bounding box center [350, 157] width 217 height 188
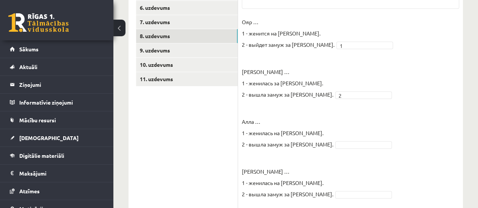
scroll to position [262, 0]
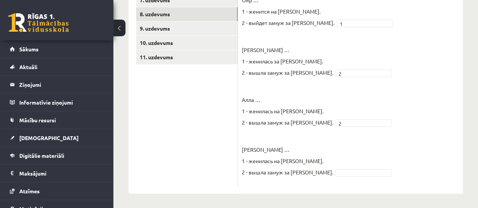
click at [437, 143] on fieldset "Ояр … 1 - женится на Китии. 2 - выйдет замуж за Китию. 1 * Ольга … 1 - женилась…" at bounding box center [350, 88] width 217 height 188
click at [408, 151] on fieldset "Ояр … 1 - женится на Китии. 2 - выйдет замуж за Китию. 1 * Ольга … 1 - женилась…" at bounding box center [350, 88] width 217 height 188
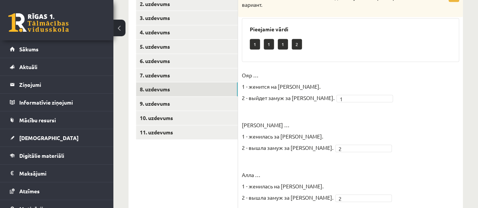
scroll to position [186, 0]
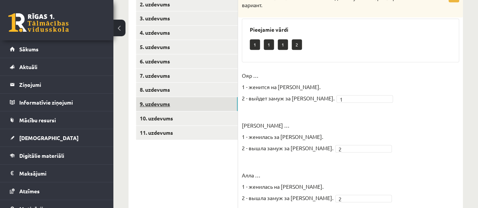
click at [156, 105] on link "9. uzdevums" at bounding box center [187, 104] width 102 height 14
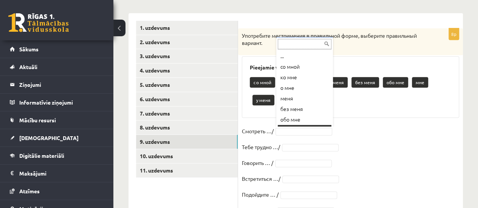
scroll to position [9, 0]
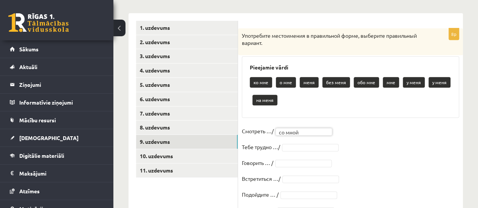
click at [393, 157] on fieldset "Смотреть …/ со мной ******* Тебе трудно …/ Говорить … / Встретиться …/ Подойдит…" at bounding box center [350, 188] width 217 height 127
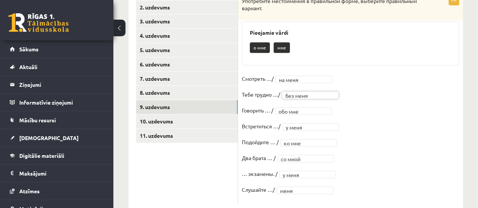
scroll to position [201, 0]
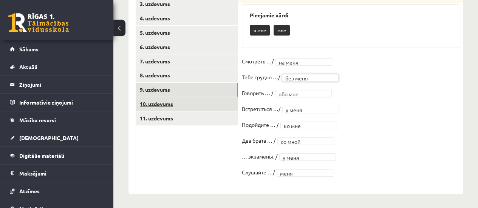
click at [158, 102] on link "10. uzdevums" at bounding box center [187, 104] width 102 height 14
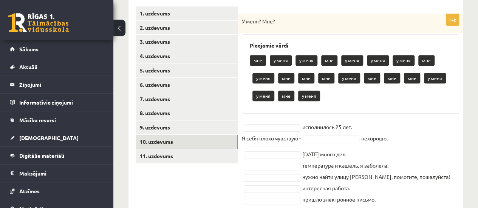
scroll to position [163, 0]
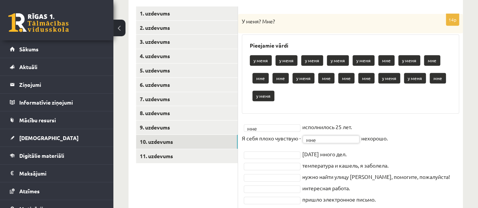
click at [416, 144] on fieldset "мне *** исполнилось 25 лет. Я себя плохо чувствую - мне *** нехорошо. сегодня м…" at bounding box center [350, 209] width 217 height 177
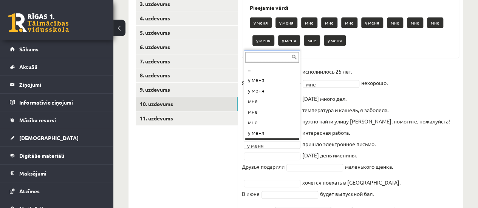
scroll to position [9, 0]
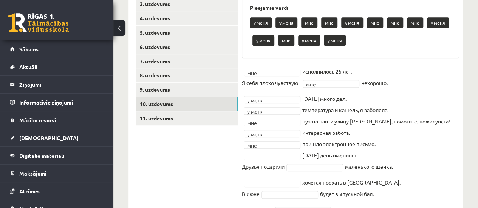
click at [192, 163] on ul "1. uzdevums 2. uzdevums 3. uzdevums 4. uzdevums 5. uzdevums 6. uzdevums 7. uzde…" at bounding box center [187, 107] width 102 height 277
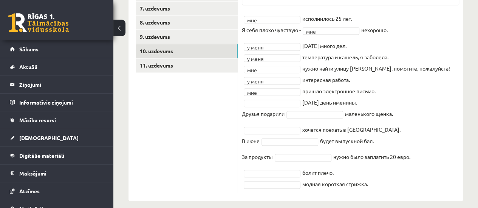
scroll to position [261, 0]
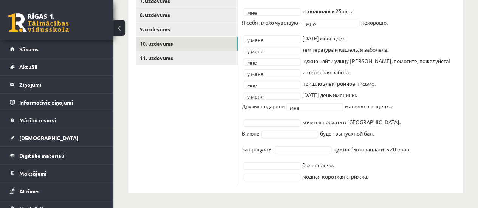
click at [183, 157] on ul "1. uzdevums 2. uzdevums 3. uzdevums 4. uzdevums 5. uzdevums 6. uzdevums 7. uzde…" at bounding box center [187, 46] width 102 height 277
click at [179, 161] on ul "1. uzdevums 2. uzdevums 3. uzdevums 4. uzdevums 5. uzdevums 6. uzdevums 7. uzde…" at bounding box center [187, 46] width 102 height 277
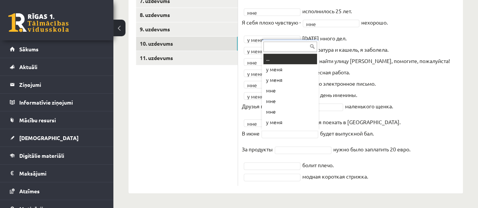
scroll to position [9, 0]
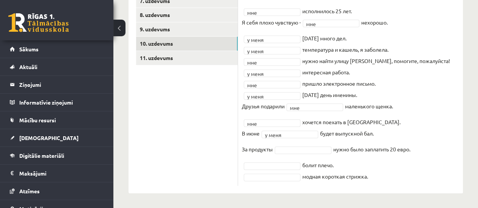
click at [202, 159] on ul "1. uzdevums 2. uzdevums 3. uzdevums 4. uzdevums 5. uzdevums 6. uzdevums 7. uzde…" at bounding box center [187, 46] width 102 height 277
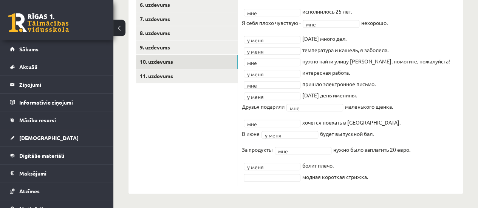
click at [191, 174] on ul "1. uzdevums 2. uzdevums 3. uzdevums 4. uzdevums 5. uzdevums 6. uzdevums 7. uzde…" at bounding box center [187, 56] width 102 height 260
click at [194, 168] on ul "1. uzdevums 2. uzdevums 3. uzdevums 4. uzdevums 5. uzdevums 6. uzdevums 7. uzde…" at bounding box center [187, 56] width 102 height 260
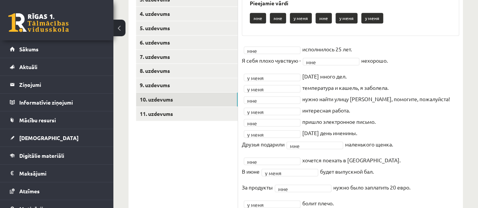
scroll to position [243, 0]
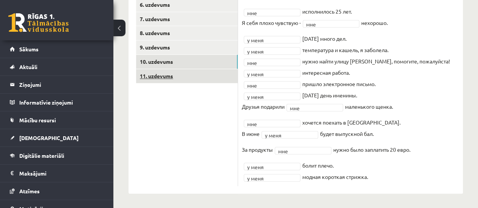
click at [159, 77] on link "11. uzdevums" at bounding box center [187, 76] width 102 height 14
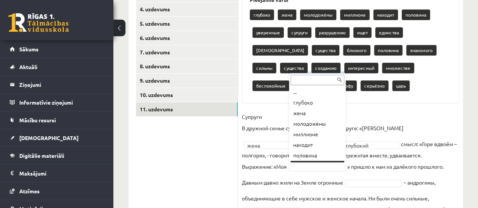
scroll to position [9, 0]
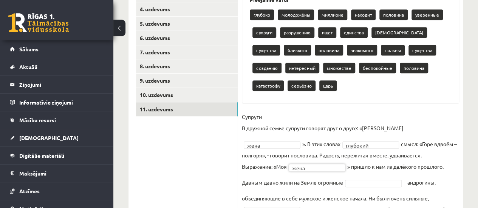
click at [178, 184] on ul "1. uzdevums 2. uzdevums 3. uzdevums 4. uzdevums 5. uzdevums 6. uzdevums 7. uzde…" at bounding box center [187, 154] width 102 height 388
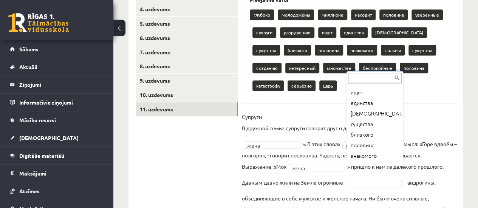
scroll to position [113, 0]
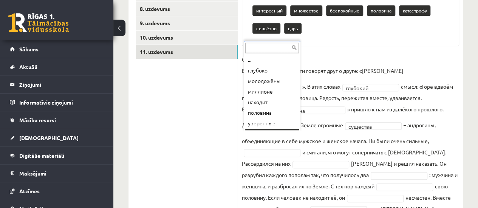
scroll to position [9, 0]
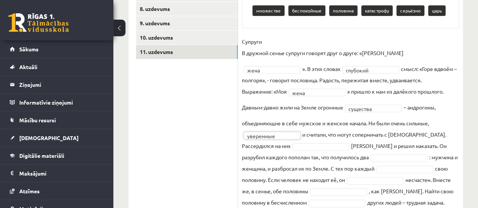
click at [177, 165] on ul "1. uzdevums 2. uzdevums 3. uzdevums 4. uzdevums 5. uzdevums 6. uzdevums 7. uzde…" at bounding box center [187, 87] width 102 height 371
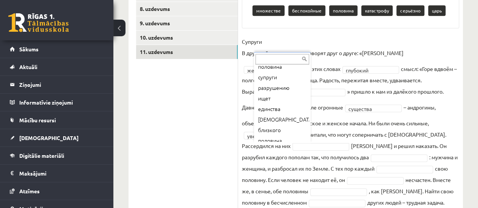
scroll to position [75, 0]
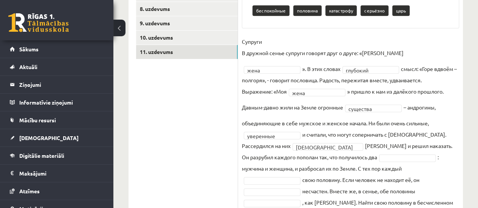
click at [186, 158] on ul "1. uzdevums 2. uzdevums 3. uzdevums 4. uzdevums 5. uzdevums 6. uzdevums 7. uzde…" at bounding box center [187, 93] width 102 height 382
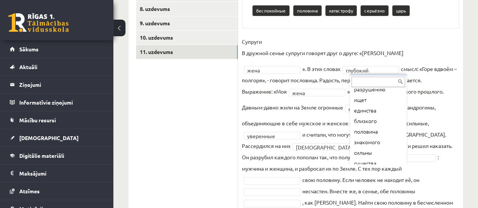
scroll to position [85, 0]
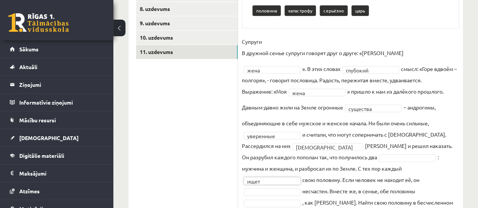
click at [187, 176] on ul "1. uzdevums 2. uzdevums 3. uzdevums 4. uzdevums 5. uzdevums 6. uzdevums 7. uzde…" at bounding box center [187, 93] width 102 height 382
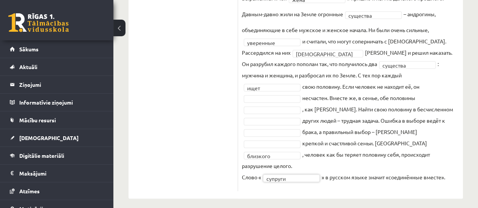
scroll to position [325, 0]
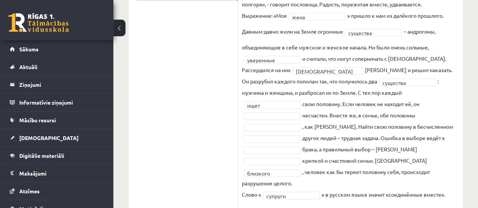
click at [287, 188] on div "15p Прочитайте и восстановите текст. Pieejamie vārdi глубоко молодожёны миллион…" at bounding box center [350, 26] width 225 height 379
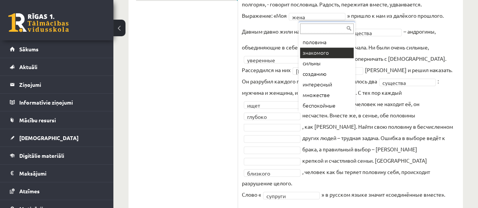
scroll to position [85, 0]
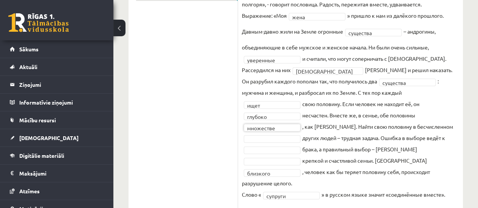
click at [317, 131] on fieldset "Супруги В дружной семье супруги говорят друг о друге: «Моя жена **** ». В этих …" at bounding box center [350, 82] width 217 height 245
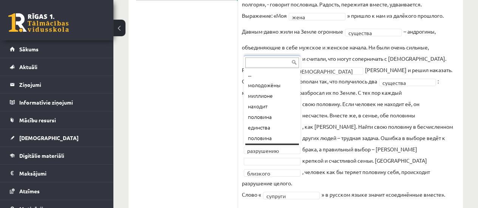
scroll to position [9, 0]
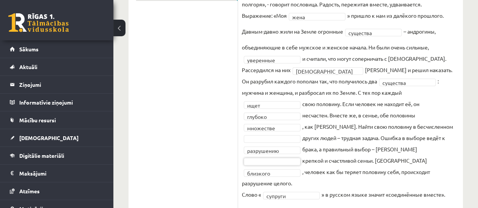
drag, startPoint x: 212, startPoint y: 141, endPoint x: 206, endPoint y: 142, distance: 5.5
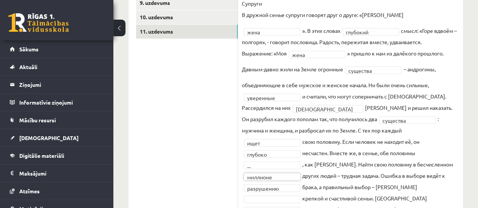
click at [174, 180] on ul "1. uzdevums 2. uzdevums 3. uzdevums 4. uzdevums 5. uzdevums 6. uzdevums 7. uzde…" at bounding box center [187, 64] width 102 height 364
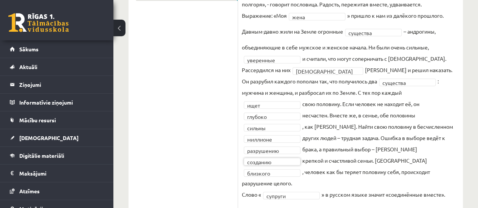
click at [195, 146] on ul "1. uzdevums 2. uzdevums 3. uzdevums 4. uzdevums 5. uzdevums 6. uzdevums 7. uzde…" at bounding box center [187, 26] width 102 height 364
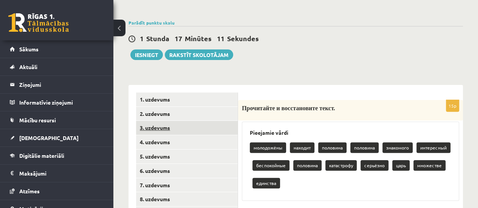
scroll to position [0, 0]
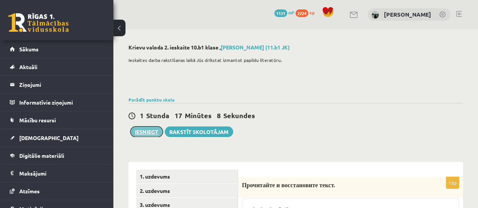
click at [143, 133] on button "Iesniegt" at bounding box center [146, 131] width 32 height 11
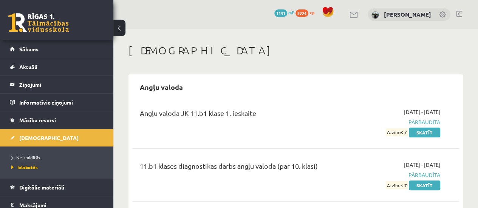
click at [23, 158] on span "Neizpildītās" at bounding box center [25, 157] width 29 height 6
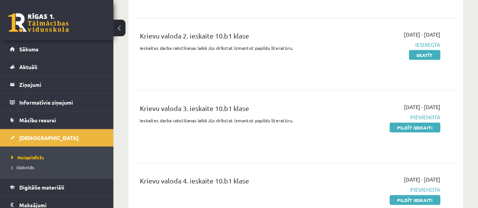
scroll to position [793, 0]
click at [414, 125] on link "Pildīt ieskaiti" at bounding box center [414, 127] width 51 height 10
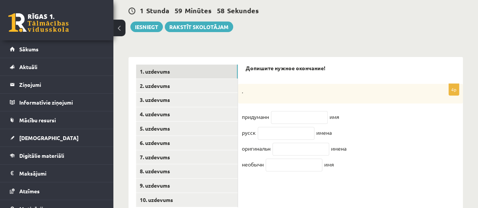
scroll to position [113, 0]
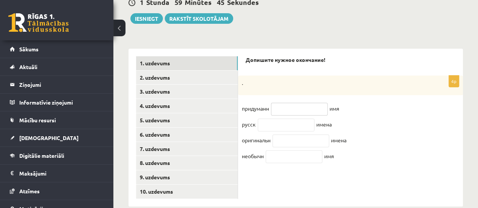
click at [291, 110] on input "text" at bounding box center [299, 109] width 57 height 13
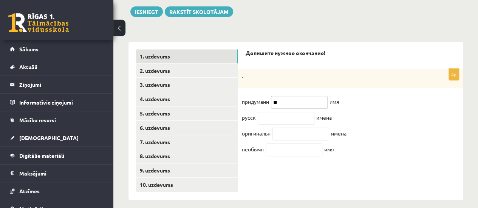
scroll to position [126, 0]
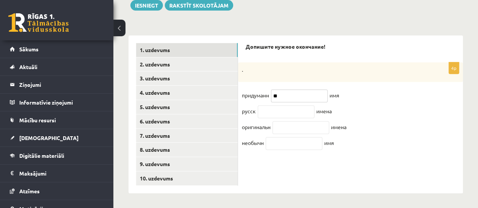
type input "**"
click at [284, 112] on input "text" at bounding box center [285, 111] width 57 height 13
click at [285, 113] on input "text" at bounding box center [285, 111] width 57 height 13
paste input "**"
type input "**"
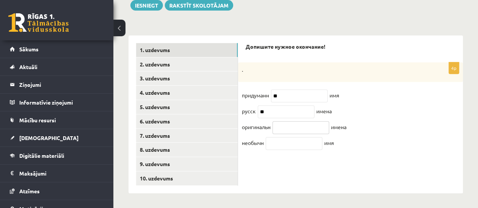
click at [290, 134] on input "text" at bounding box center [300, 127] width 57 height 13
paste input "**"
type input "**"
click at [285, 148] on input "text" at bounding box center [293, 143] width 57 height 13
type input "**"
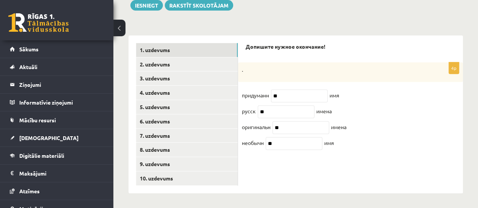
click at [317, 182] on div "Допишите нужное окончание! 4p . придуманн ** имя русск ** имена оригинальн ** и…" at bounding box center [350, 114] width 225 height 158
click at [163, 63] on link "2. uzdevums" at bounding box center [187, 64] width 102 height 14
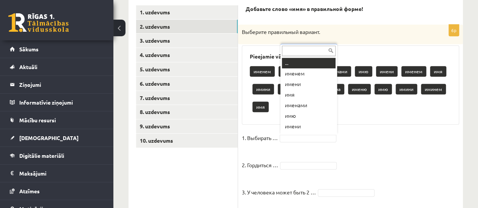
scroll to position [9, 0]
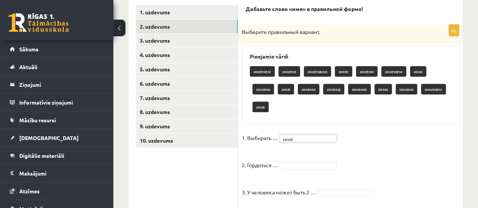
click at [399, 147] on fieldset "1. Выбирать … имя *** 2. Гордиться … 3. У человека может быть 2 … 4. Прочитать …" at bounding box center [350, 208] width 217 height 152
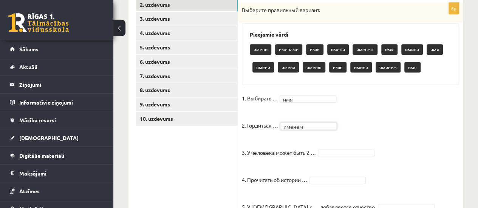
scroll to position [202, 0]
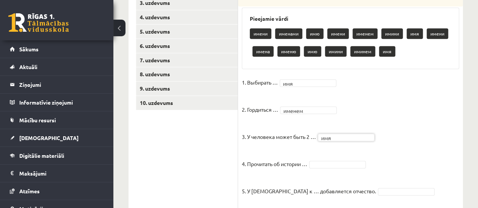
click at [438, 142] on fieldset "1. Выбирать … имя *** 2. Гордиться … именем ****** 3. У человека может быть 2 ……" at bounding box center [350, 153] width 217 height 152
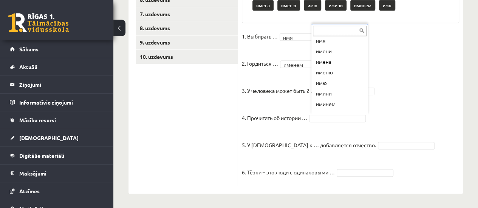
scroll to position [83, 0]
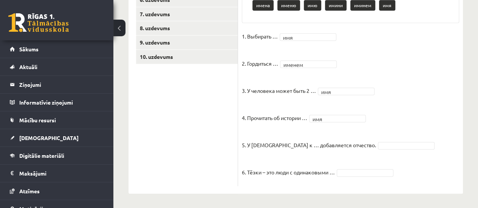
click at [423, 125] on fieldset "1. Выбирать … имя *** 2. Гордиться … именем ****** 3. У человека может быть 2 ……" at bounding box center [350, 107] width 217 height 152
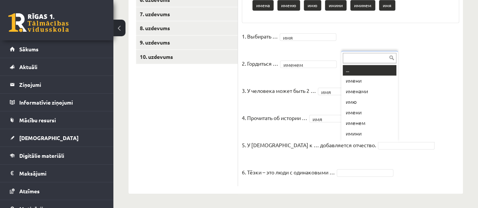
scroll to position [9, 0]
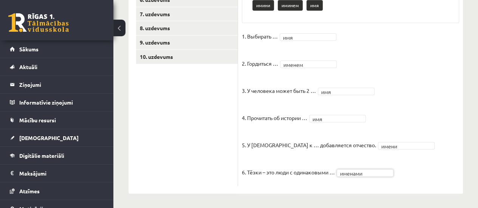
click at [166, 137] on ul "1. uzdevums 2. uzdevums 3. uzdevums 4. uzdevums 5. uzdevums 6. uzdevums 7. uzde…" at bounding box center [187, 53] width 102 height 265
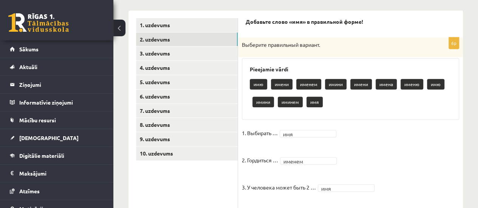
scroll to position [135, 0]
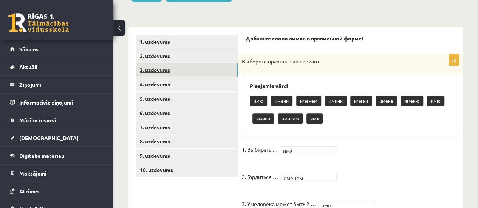
click at [153, 72] on link "3. uzdevums" at bounding box center [187, 70] width 102 height 14
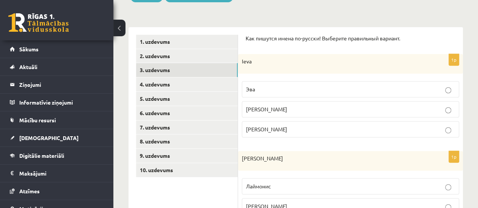
click at [292, 108] on p "Ева" at bounding box center [350, 109] width 209 height 8
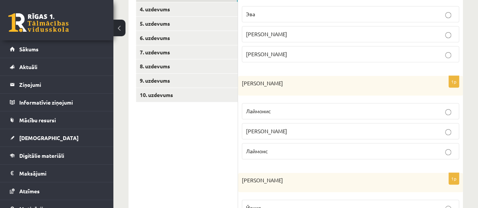
scroll to position [210, 0]
click at [343, 131] on p "Лаимонис" at bounding box center [350, 131] width 209 height 8
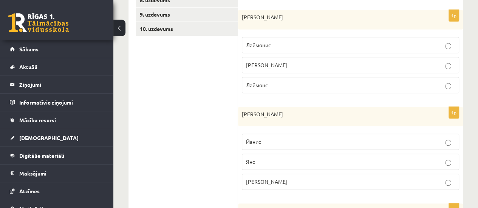
scroll to position [286, 0]
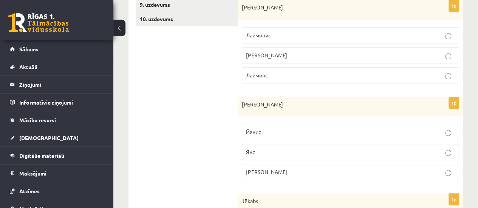
click at [319, 172] on p "Янис" at bounding box center [350, 172] width 209 height 8
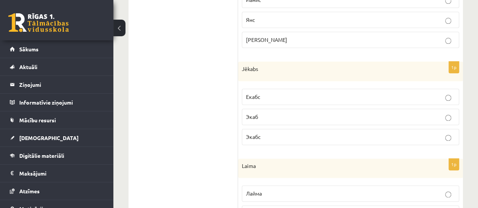
scroll to position [437, 0]
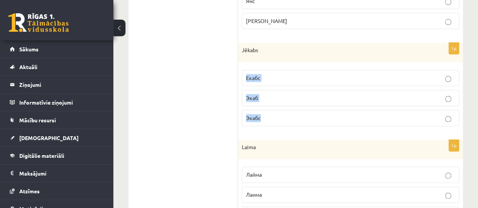
drag, startPoint x: 241, startPoint y: 65, endPoint x: 261, endPoint y: 122, distance: 61.2
click at [261, 122] on div "1p Jēkabs Екабс Экаб Экабс" at bounding box center [350, 87] width 225 height 89
copy fieldset "Екабс Экаб Экабс"
click at [173, 123] on ul "1. uzdevums 2. uzdevums 3. uzdevums 4. uzdevums 5. uzdevums 6. uzdevums 7. uzde…" at bounding box center [187, 78] width 102 height 690
click at [258, 115] on span "Экабс" at bounding box center [253, 117] width 15 height 7
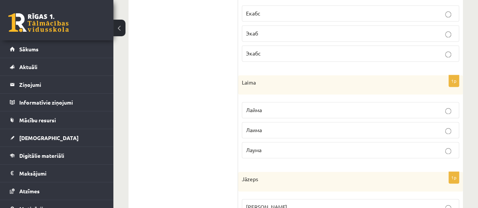
scroll to position [512, 0]
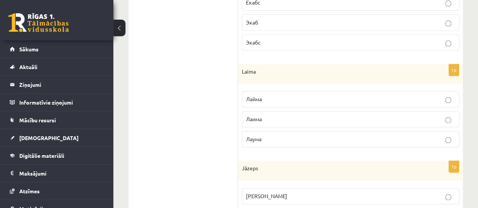
click at [297, 116] on p "Лаима" at bounding box center [350, 119] width 209 height 8
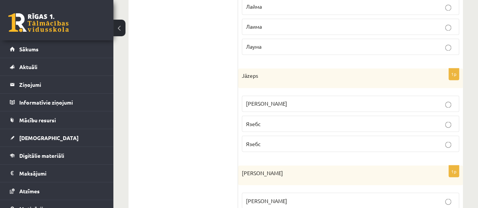
scroll to position [625, 0]
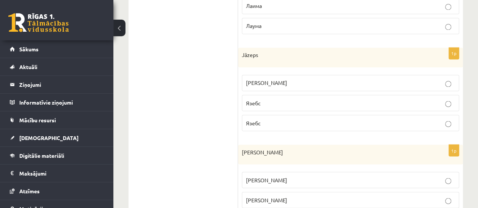
click at [345, 79] on p "Язепс" at bounding box center [350, 83] width 209 height 8
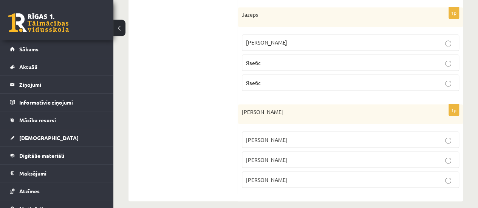
scroll to position [668, 0]
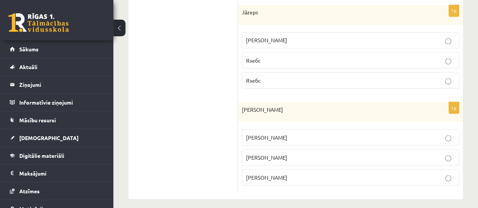
click at [288, 153] on p "Филип" at bounding box center [350, 157] width 209 height 8
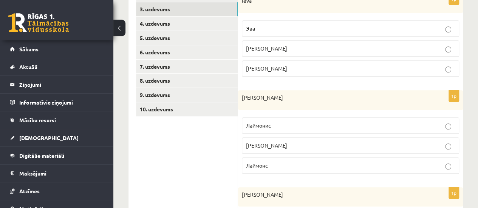
scroll to position [177, 0]
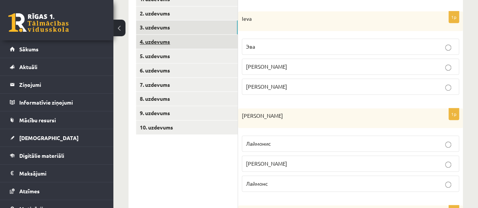
click at [159, 41] on link "4. uzdevums" at bounding box center [187, 42] width 102 height 14
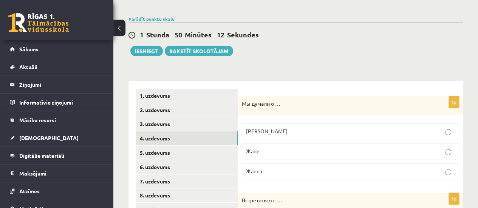
scroll to position [64, 0]
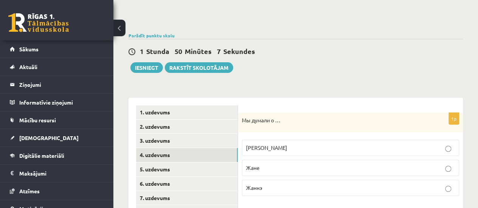
click at [297, 148] on p "Жанне" at bounding box center [350, 148] width 209 height 8
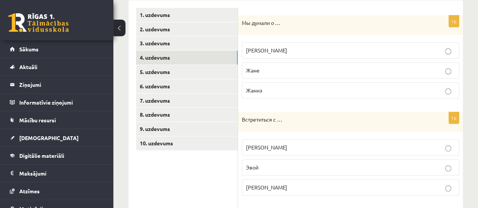
scroll to position [215, 0]
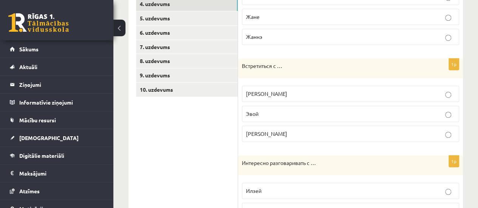
click at [273, 132] on p "Эвией" at bounding box center [350, 134] width 209 height 8
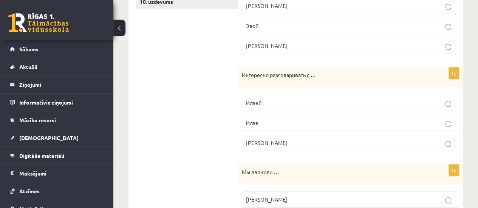
scroll to position [328, 0]
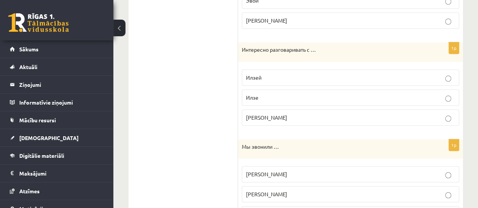
click at [285, 75] on p "Илзей" at bounding box center [350, 78] width 209 height 8
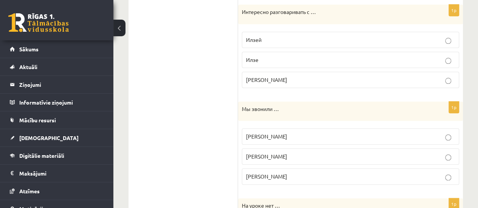
click at [293, 134] on p "Илье" at bounding box center [350, 136] width 209 height 8
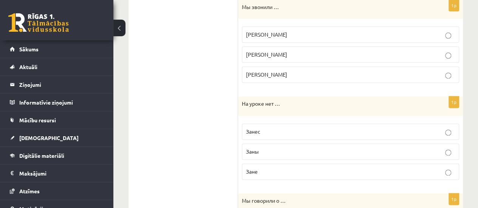
scroll to position [479, 0]
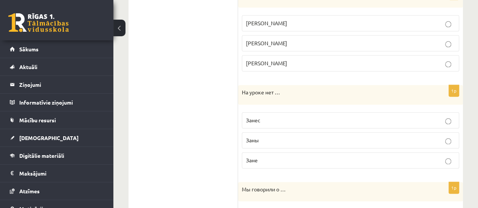
click at [295, 159] on p "Зане" at bounding box center [350, 160] width 209 height 8
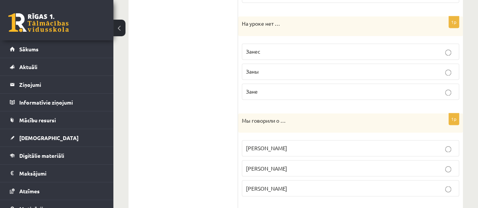
scroll to position [555, 0]
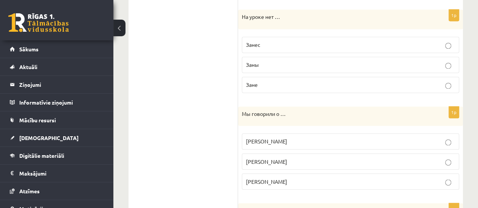
click at [296, 180] on p "Марии" at bounding box center [350, 181] width 209 height 8
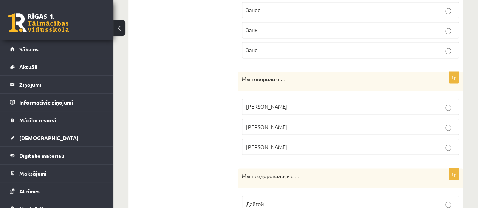
scroll to position [656, 0]
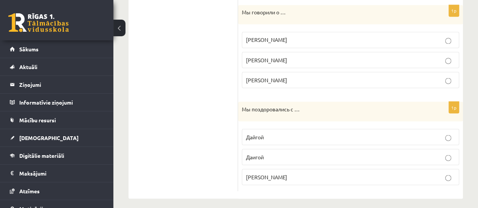
click at [285, 153] on p "Даигой" at bounding box center [350, 157] width 209 height 8
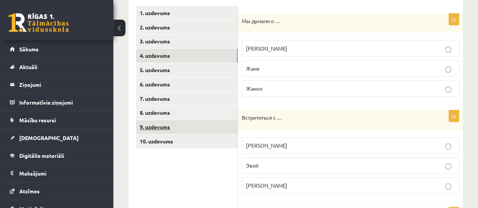
scroll to position [128, 0]
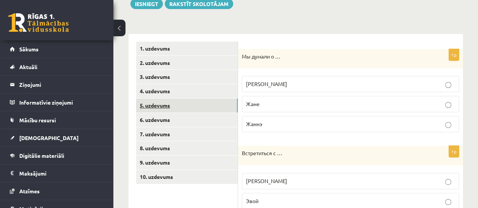
click at [158, 105] on link "5. uzdevums" at bounding box center [187, 106] width 102 height 14
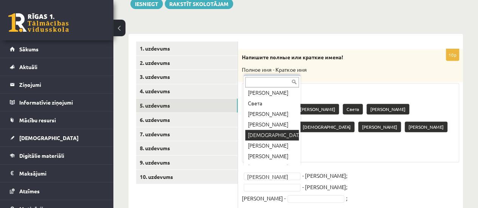
scroll to position [30, 0]
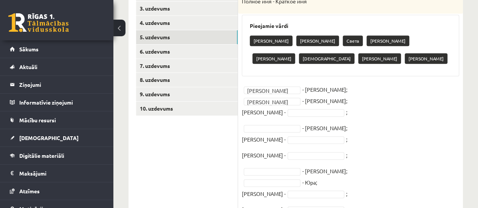
scroll to position [203, 0]
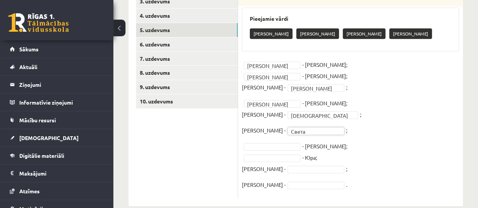
click at [416, 148] on fieldset "Николай ******* - Коля; Ольга ***** - Оля; Петр - Петя **** ; Елизавета *******…" at bounding box center [350, 127] width 217 height 136
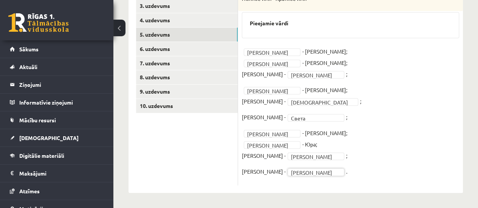
scroll to position [198, 0]
click at [416, 165] on fieldset "Николай ******* - Коля; Ольга ***** - Оля; Петр - Петя **** ; Елизавета *******…" at bounding box center [350, 114] width 217 height 136
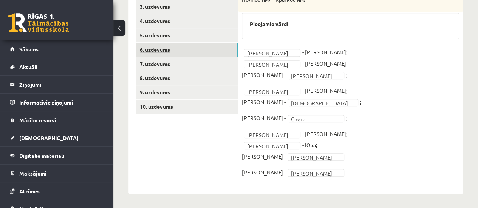
click at [165, 48] on link "6. uzdevums" at bounding box center [187, 50] width 102 height 14
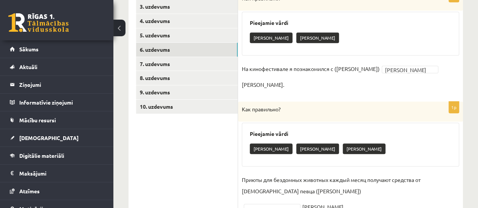
click at [380, 141] on div "Сергея Сергею Сергеем" at bounding box center [350, 150] width 201 height 18
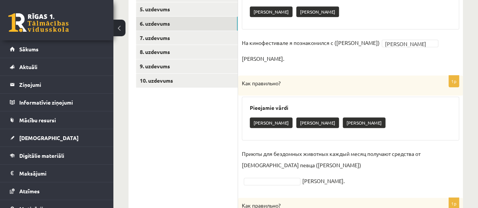
scroll to position [274, 0]
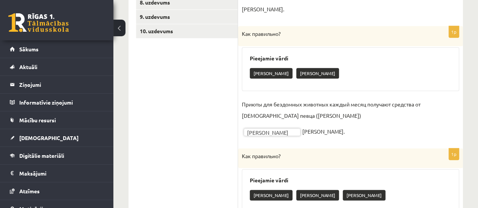
click at [378, 177] on h3 "Pieejamie vārdi" at bounding box center [350, 180] width 201 height 6
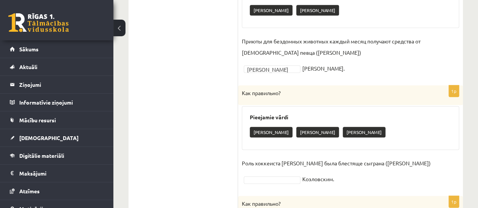
scroll to position [349, 0]
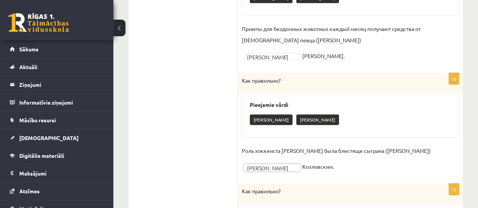
click at [195, 134] on ul "1. uzdevums 2. uzdevums 3. uzdevums 4. uzdevums 5. uzdevums 6. uzdevums 7. uzde…" at bounding box center [187, 114] width 102 height 589
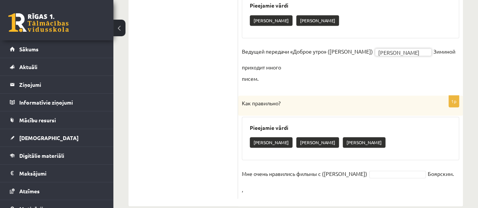
scroll to position [560, 0]
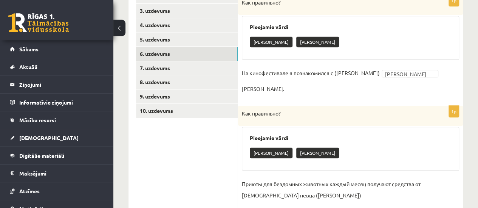
scroll to position [182, 0]
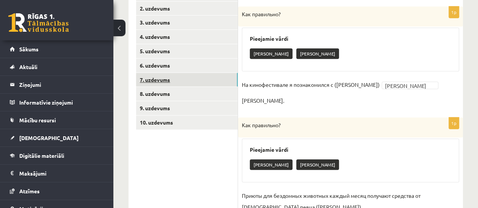
click at [149, 79] on link "7. uzdevums" at bounding box center [187, 80] width 102 height 14
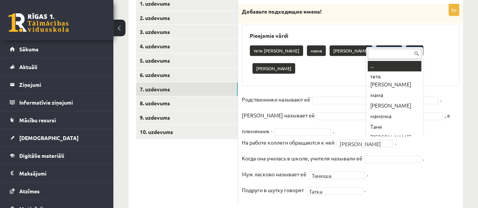
scroll to position [6, 0]
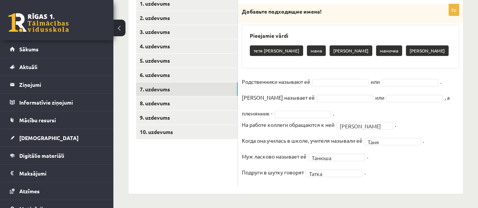
click at [421, 169] on fieldset "Родственники называют её или . Дочка называет её или , а племянник - . На работ…" at bounding box center [350, 129] width 217 height 106
click at [443, 180] on fieldset "**********" at bounding box center [350, 129] width 217 height 106
click at [407, 163] on fieldset "**********" at bounding box center [350, 129] width 217 height 106
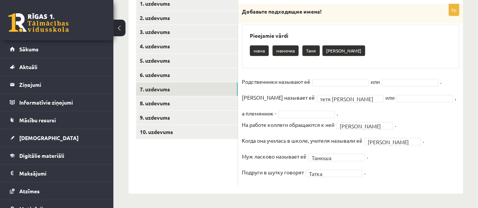
click at [423, 173] on fieldset "**********" at bounding box center [350, 129] width 217 height 106
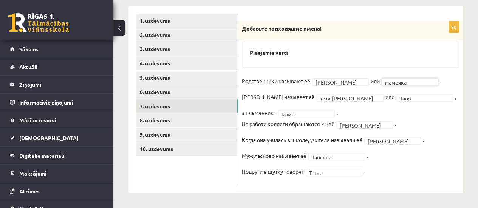
scroll to position [156, 0]
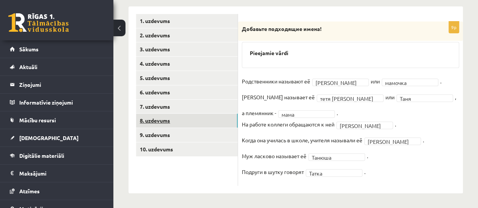
click at [156, 122] on link "8. uzdevums" at bounding box center [187, 121] width 102 height 14
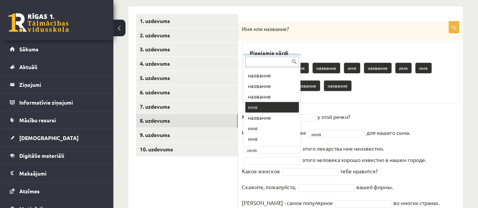
scroll to position [9, 0]
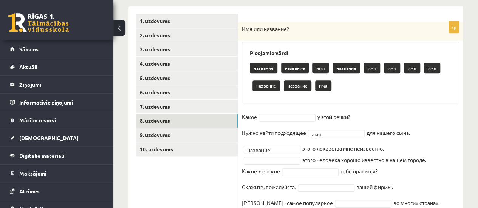
click at [445, 179] on fieldset "Какое у этой речки? Нужно найти подходящее имя *** для нашего сына. название **…" at bounding box center [350, 162] width 217 height 102
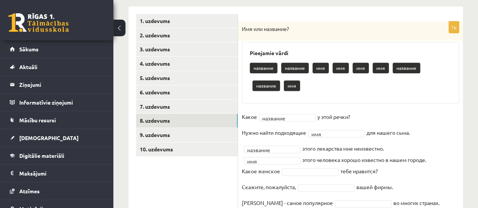
click at [446, 172] on fieldset "Какое название ******** у этой речки? Нужно найти подходящее имя *** для нашего…" at bounding box center [350, 162] width 217 height 102
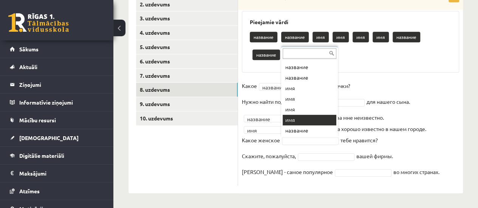
scroll to position [168, 0]
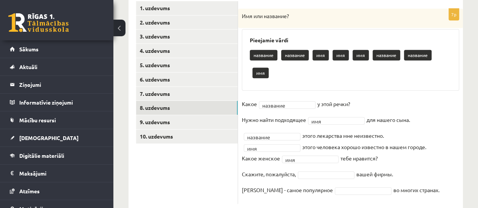
click at [461, 166] on div "7p Имя или название? Pieejamie vārdi название название имя имя имя название наз…" at bounding box center [350, 106] width 225 height 195
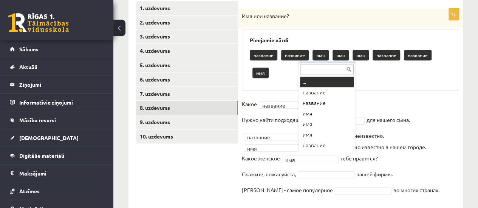
scroll to position [9, 0]
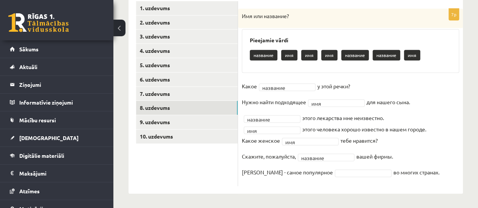
click at [446, 185] on div "7p Имя или название? Pieejamie vārdi название имя имя имя название название имя…" at bounding box center [350, 97] width 225 height 177
click at [196, 170] on ul "1. uzdevums 2. uzdevums 3. uzdevums 4. uzdevums 5. uzdevums 6. uzdevums 7. uzde…" at bounding box center [187, 93] width 102 height 185
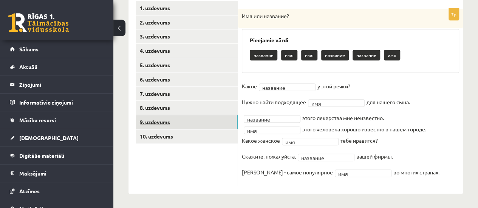
click at [155, 121] on link "9. uzdevums" at bounding box center [187, 122] width 102 height 14
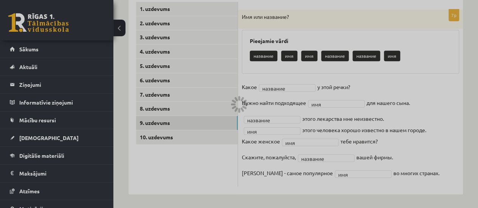
scroll to position [168, 0]
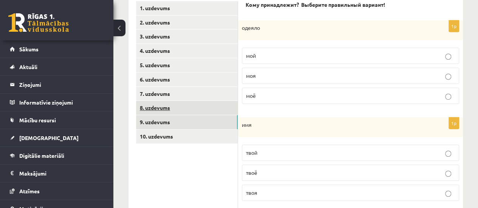
click at [151, 108] on link "8. uzdevums" at bounding box center [187, 108] width 102 height 14
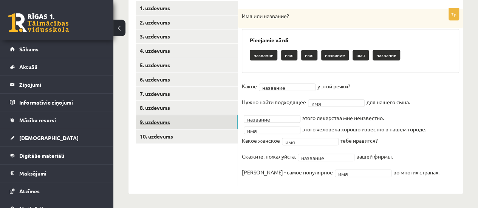
click at [154, 120] on link "9. uzdevums" at bounding box center [187, 122] width 102 height 14
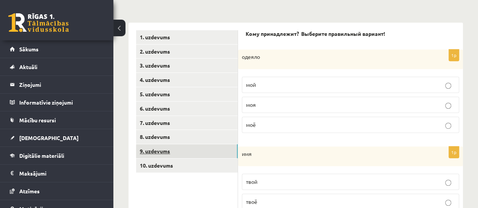
scroll to position [131, 0]
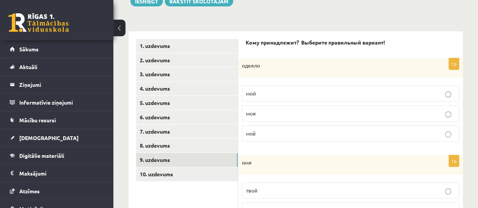
click at [271, 131] on p "моё" at bounding box center [350, 133] width 209 height 8
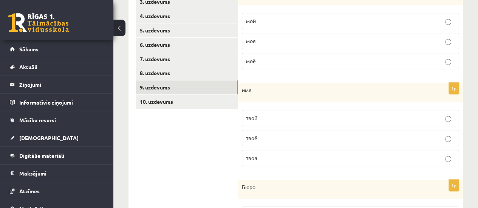
scroll to position [206, 0]
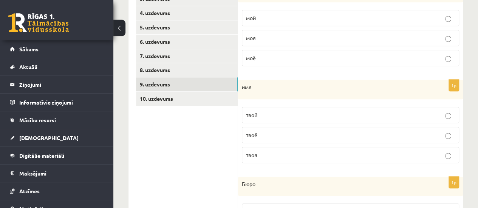
click at [277, 132] on p "твоё" at bounding box center [350, 135] width 209 height 8
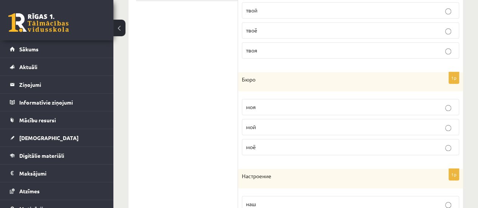
scroll to position [319, 0]
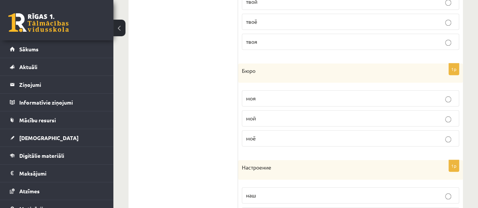
click at [287, 138] on p "моё" at bounding box center [350, 138] width 209 height 8
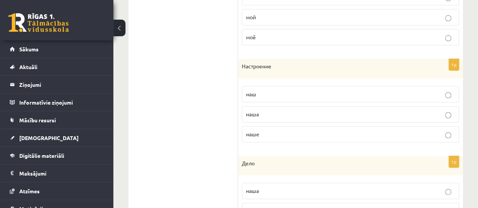
scroll to position [433, 0]
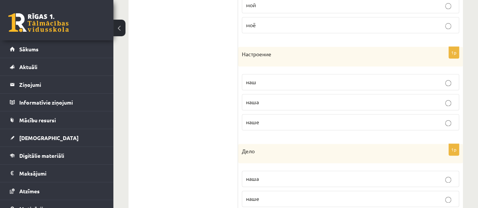
click at [287, 118] on p "наше" at bounding box center [350, 122] width 209 height 8
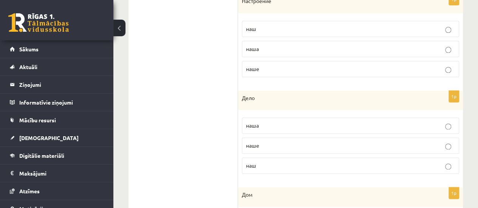
scroll to position [508, 0]
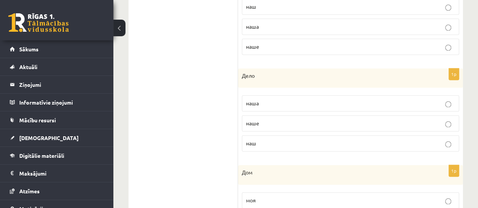
click at [304, 122] on p "наше" at bounding box center [350, 123] width 209 height 8
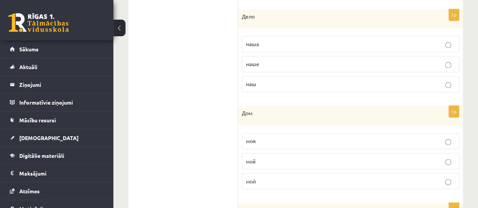
scroll to position [584, 0]
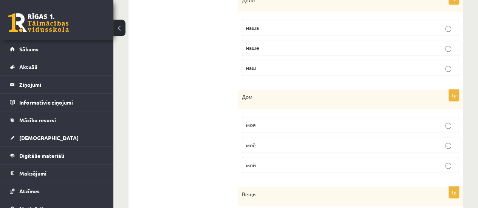
click at [273, 163] on p "мой" at bounding box center [350, 165] width 209 height 8
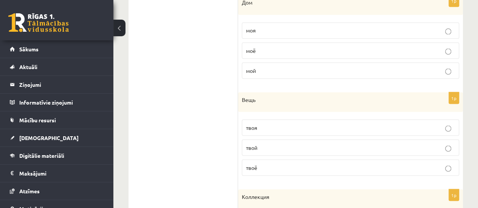
scroll to position [697, 0]
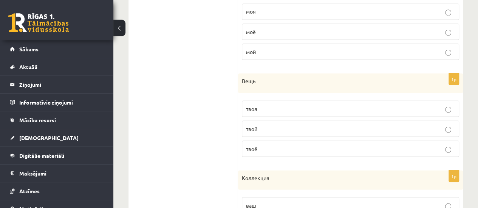
click at [289, 105] on p "твоя" at bounding box center [350, 109] width 209 height 8
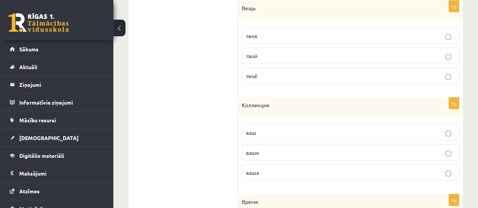
scroll to position [772, 0]
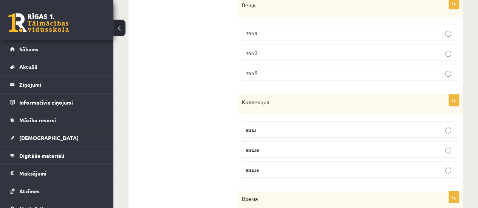
click at [282, 166] on p "ваша" at bounding box center [350, 170] width 209 height 8
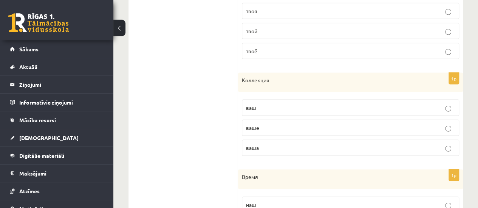
scroll to position [848, 0]
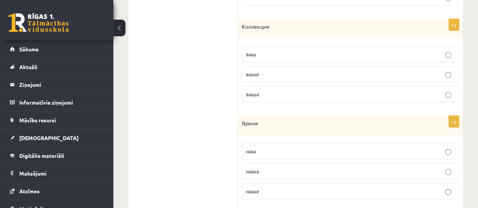
click at [285, 187] on p "наше" at bounding box center [350, 191] width 209 height 8
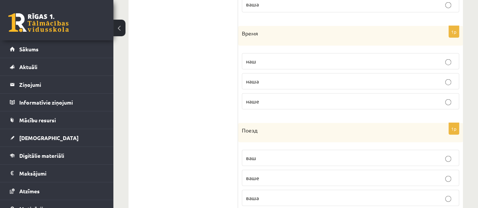
scroll to position [957, 0]
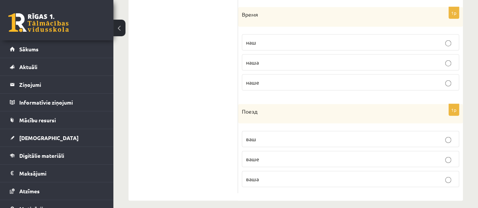
click at [273, 135] on p "ваш" at bounding box center [350, 139] width 209 height 8
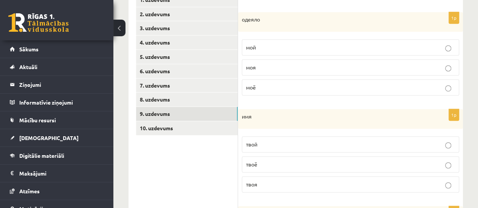
scroll to position [164, 0]
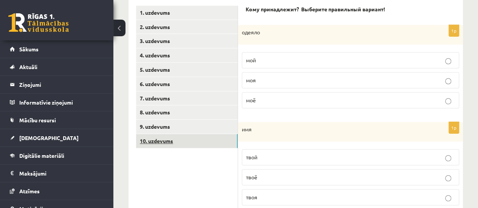
click at [159, 139] on link "10. uzdevums" at bounding box center [187, 141] width 102 height 14
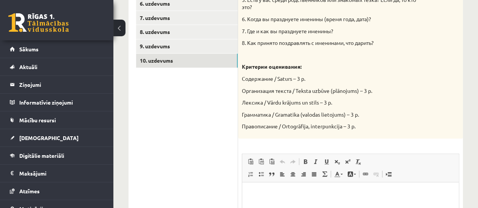
scroll to position [256, 0]
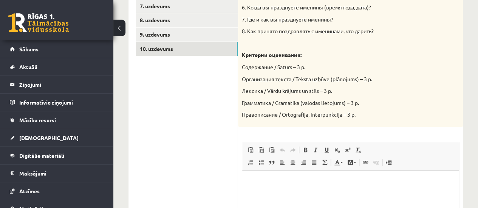
click at [257, 183] on p "Editor, wiswyg-editor-user-answer-47433887181580" at bounding box center [350, 182] width 201 height 8
click at [276, 185] on span "Paste" at bounding box center [277, 188] width 23 height 11
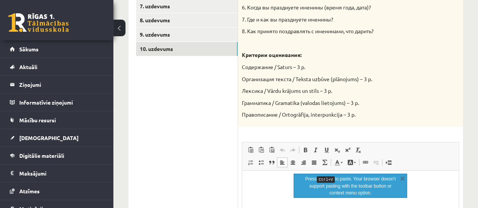
click at [271, 194] on html at bounding box center [350, 182] width 216 height 23
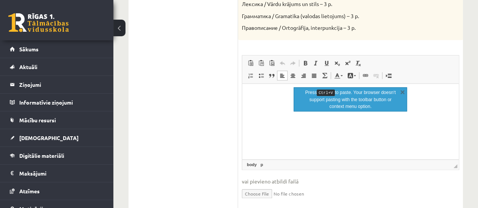
scroll to position [369, 0]
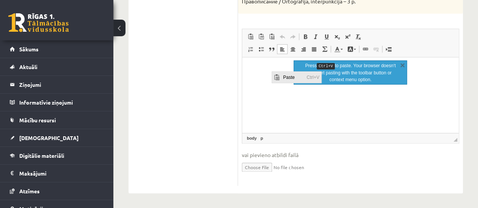
click at [286, 76] on span "Paste" at bounding box center [291, 76] width 23 height 11
click at [401, 80] on html at bounding box center [350, 68] width 216 height 23
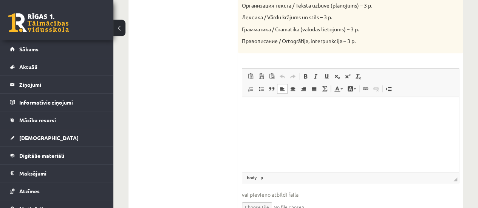
scroll to position [331, 0]
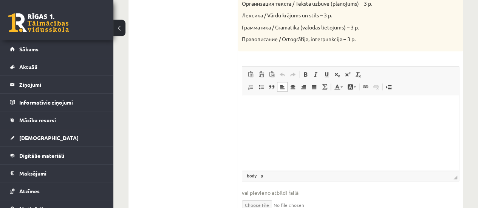
click at [278, 115] on html at bounding box center [350, 106] width 216 height 23
drag, startPoint x: 278, startPoint y: 115, endPoint x: 270, endPoint y: 123, distance: 10.9
click at [270, 118] on html at bounding box center [350, 106] width 216 height 23
click at [249, 106] on html "**********" at bounding box center [350, 106] width 216 height 23
click at [300, 107] on p "**********" at bounding box center [350, 106] width 201 height 8
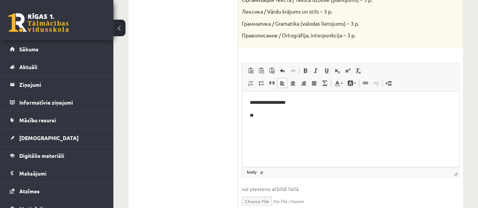
scroll to position [369, 0]
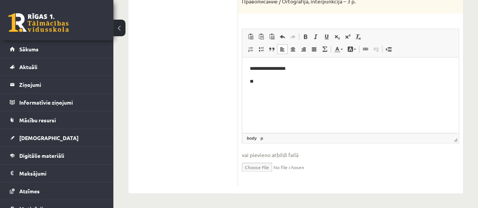
click at [261, 82] on p "**" at bounding box center [350, 81] width 201 height 8
click at [265, 93] on p "**" at bounding box center [350, 94] width 201 height 8
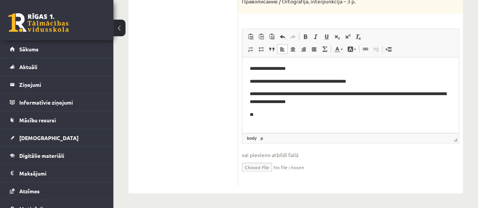
click at [266, 115] on p "**" at bounding box center [350, 115] width 201 height 8
click at [310, 120] on p "**" at bounding box center [350, 116] width 201 height 10
click at [328, 114] on p "**" at bounding box center [350, 116] width 201 height 10
click at [264, 110] on body "**********" at bounding box center [350, 93] width 201 height 56
click at [299, 114] on textarea "Avotteksts" at bounding box center [282, 115] width 59 height 8
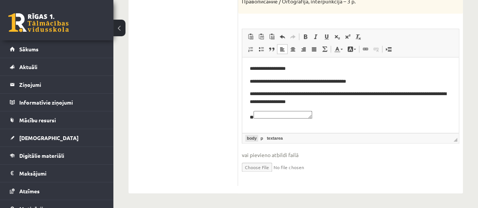
click at [249, 137] on link "body" at bounding box center [251, 138] width 13 height 7
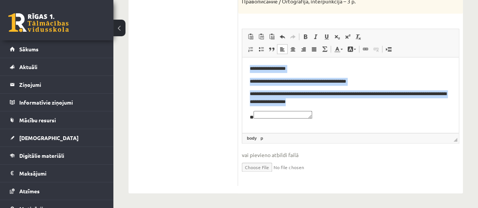
click at [372, 113] on p "**" at bounding box center [350, 116] width 201 height 10
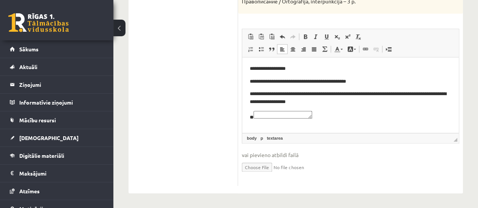
click at [312, 114] on textarea "Avotteksts" at bounding box center [282, 115] width 59 height 8
drag, startPoint x: 317, startPoint y: 117, endPoint x: 311, endPoint y: 110, distance: 8.9
click at [311, 110] on body "**********" at bounding box center [350, 93] width 201 height 56
click at [311, 111] on textarea "Avotteksts" at bounding box center [282, 115] width 59 height 8
click at [312, 112] on textarea "Avotteksts" at bounding box center [282, 115] width 59 height 8
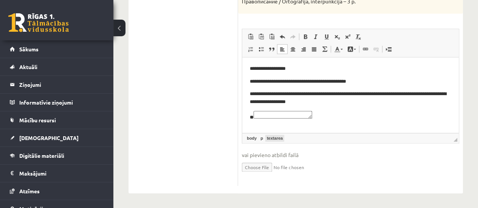
click at [273, 139] on link "textarea" at bounding box center [274, 138] width 19 height 7
click at [259, 111] on textarea "Avotteksts" at bounding box center [282, 115] width 59 height 8
click at [260, 112] on textarea "Avotteksts" at bounding box center [282, 115] width 59 height 8
drag, startPoint x: 322, startPoint y: 115, endPoint x: 285, endPoint y: 110, distance: 37.4
click at [285, 110] on body "**********" at bounding box center [350, 93] width 201 height 56
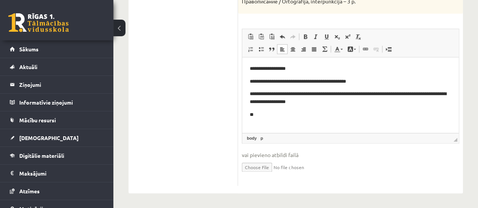
click at [258, 112] on p "**" at bounding box center [350, 115] width 201 height 8
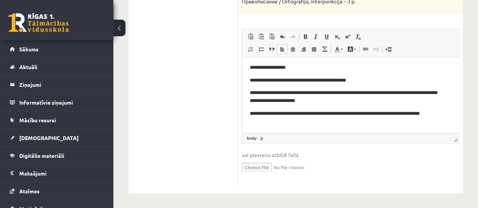
scroll to position [2, 0]
click at [308, 120] on p "**********" at bounding box center [348, 117] width 196 height 16
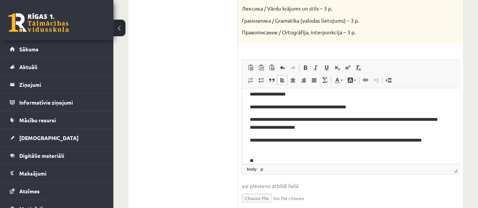
scroll to position [369, 0]
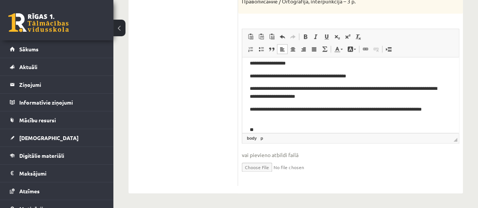
click at [261, 128] on p "**" at bounding box center [348, 130] width 196 height 8
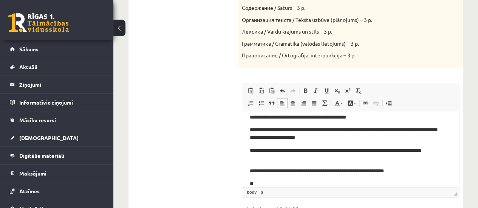
scroll to position [331, 0]
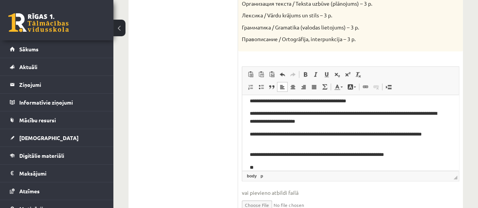
click at [263, 166] on p "**" at bounding box center [348, 167] width 196 height 8
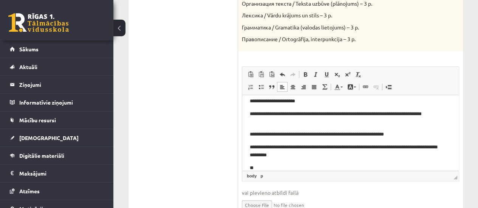
click at [262, 166] on p "**" at bounding box center [348, 168] width 196 height 8
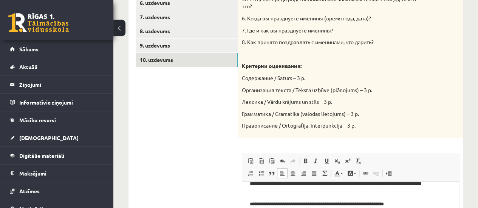
scroll to position [218, 0]
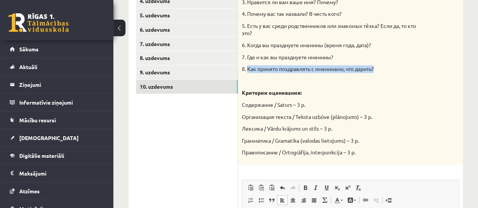
drag, startPoint x: 248, startPoint y: 65, endPoint x: 390, endPoint y: 68, distance: 141.2
click at [390, 68] on p "8. Как принято поздравлять с именинами, что дарить?" at bounding box center [331, 69] width 179 height 8
copy p "Как принято поздравлять с именинами, что дарить?"
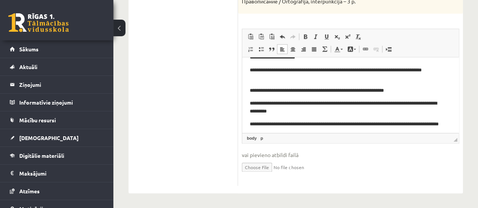
scroll to position [76, 0]
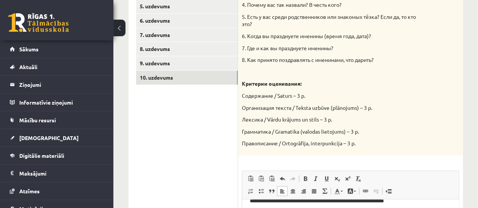
scroll to position [218, 0]
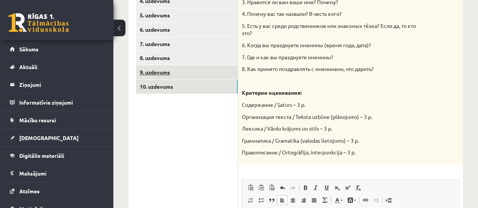
click at [164, 71] on link "9. uzdevums" at bounding box center [187, 72] width 102 height 14
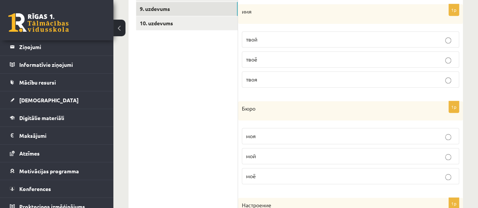
scroll to position [277, 0]
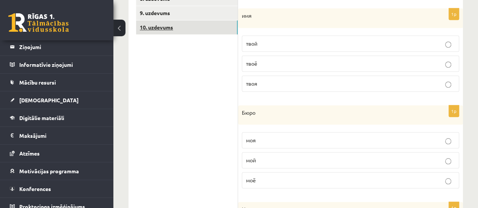
click at [160, 27] on link "10. uzdevums" at bounding box center [187, 27] width 102 height 14
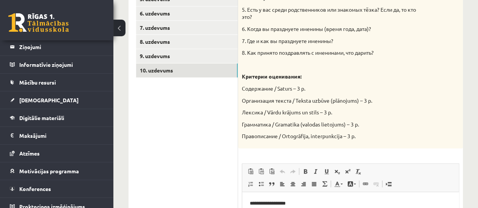
scroll to position [218, 0]
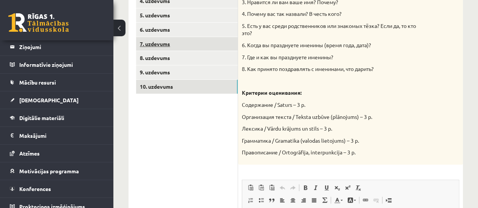
click at [160, 42] on link "7. uzdevums" at bounding box center [187, 44] width 102 height 14
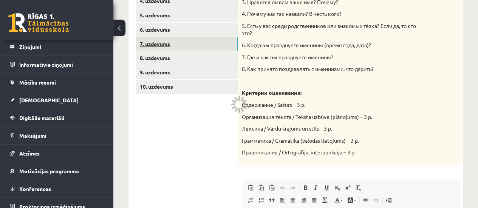
scroll to position [156, 0]
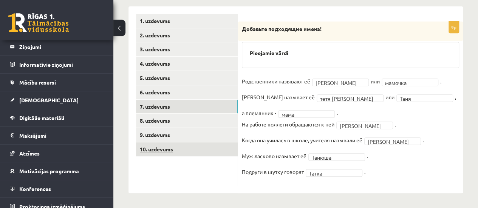
click at [159, 150] on link "10. uzdevums" at bounding box center [187, 149] width 102 height 14
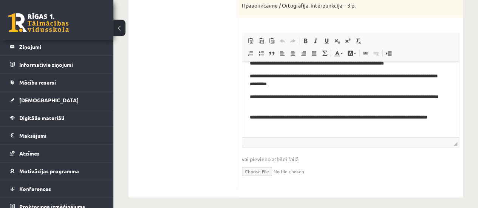
scroll to position [369, 0]
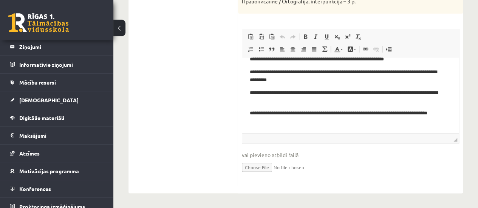
click at [302, 100] on p "**********" at bounding box center [348, 97] width 196 height 16
click at [297, 100] on p "**********" at bounding box center [348, 97] width 196 height 16
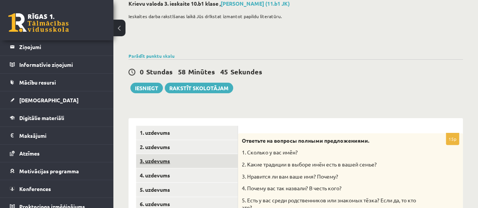
scroll to position [29, 0]
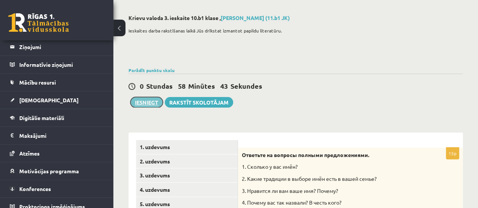
click at [146, 102] on button "Iesniegt" at bounding box center [146, 102] width 32 height 11
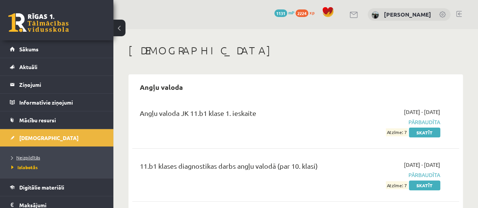
click at [35, 158] on span "Neizpildītās" at bounding box center [25, 157] width 29 height 6
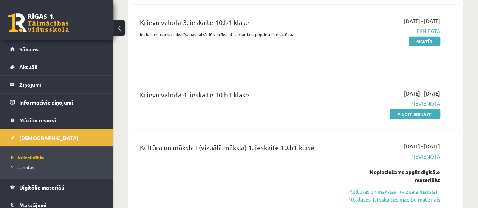
scroll to position [906, 0]
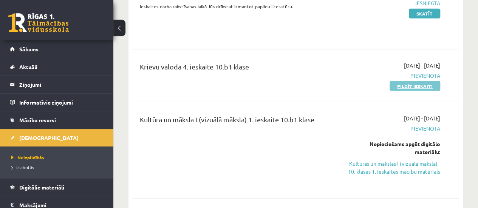
click at [417, 86] on link "Pildīt ieskaiti" at bounding box center [414, 86] width 51 height 10
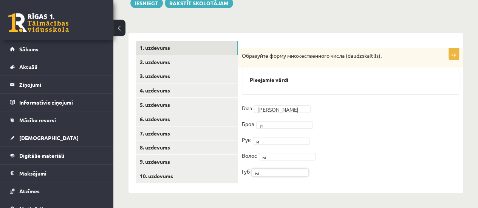
scroll to position [94, 0]
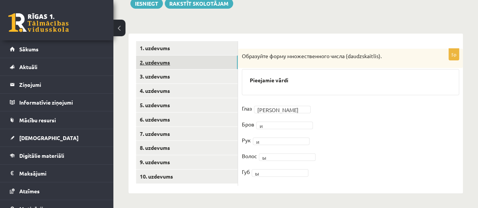
click at [156, 61] on link "2. uzdevums" at bounding box center [187, 62] width 102 height 14
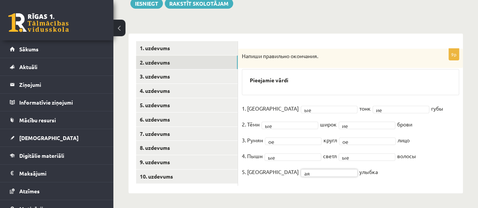
click at [393, 177] on fieldset "1. Красн ые ** тонк ие ** губы 2. Тёмн ые ** широк ие ** брови 3. Румян ое ** к…" at bounding box center [350, 142] width 217 height 79
click at [152, 77] on link "3. uzdevums" at bounding box center [187, 76] width 102 height 14
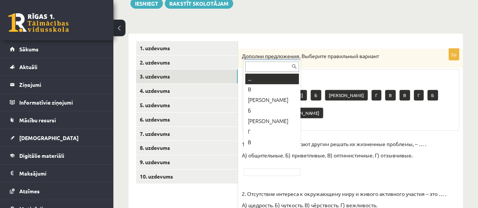
scroll to position [9, 0]
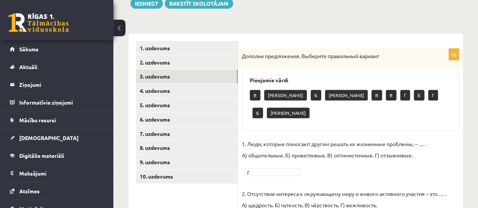
click at [466, 160] on div "**********" at bounding box center [295, 169] width 364 height 468
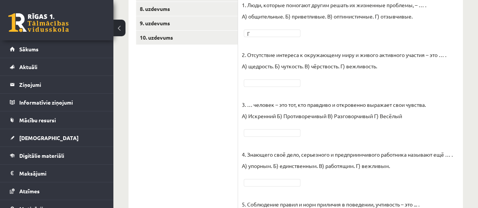
scroll to position [245, 0]
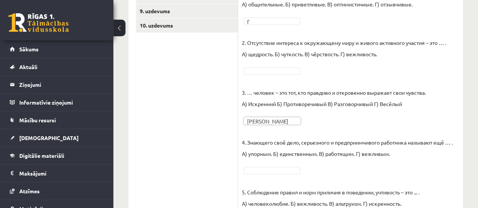
click at [445, 154] on fieldset "1. Люди, которые помогают другим решать их жизненные проблемы, – … . А) общител…" at bounding box center [350, 106] width 217 height 238
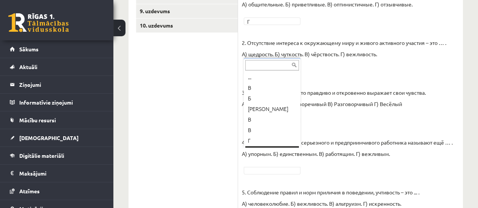
scroll to position [9, 0]
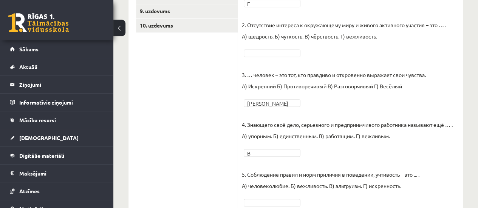
click at [439, 153] on fieldset "1. Люди, которые помогают другим решать их жизненные проблемы, – … . А) общител…" at bounding box center [350, 88] width 217 height 238
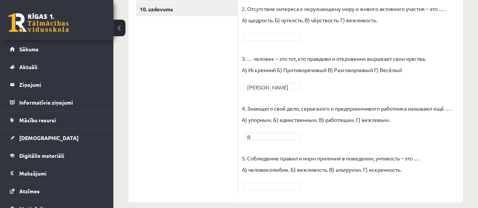
scroll to position [270, 0]
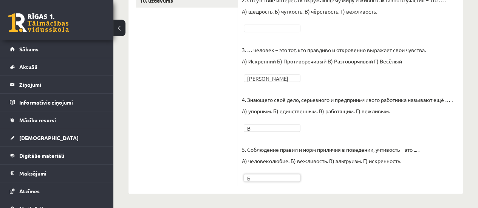
click at [353, 182] on div "5p Дополни предложения. Выберите правильный вариант Pieejamie vārdi А В В Г Б Г…" at bounding box center [350, 29] width 225 height 313
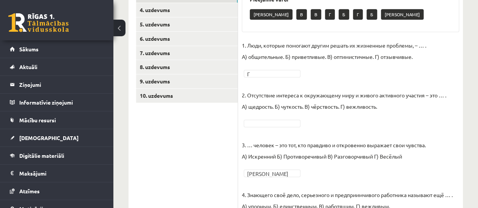
scroll to position [157, 0]
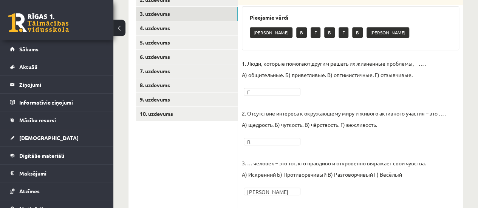
click at [187, 173] on ul "1. uzdevums 2. uzdevums 3. uzdevums 4. uzdevums 5. uzdevums 6. uzdevums 7. uzde…" at bounding box center [187, 138] width 102 height 321
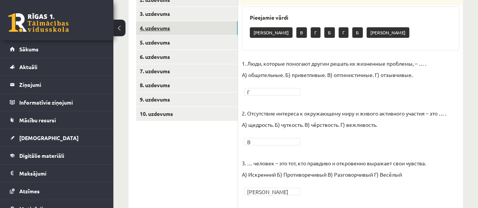
click at [153, 26] on link "4. uzdevums" at bounding box center [187, 28] width 102 height 14
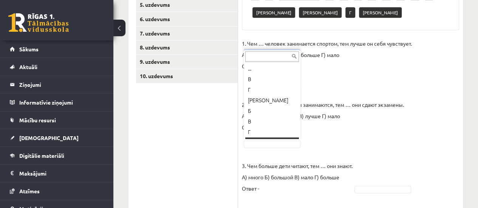
scroll to position [9, 0]
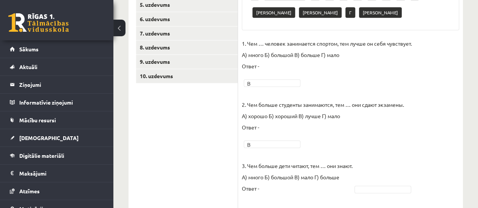
click at [436, 151] on fieldset "1. Чем … человек занимается спортом, тем лучше он себя чувствует. А) много Б) б…" at bounding box center [350, 193] width 217 height 310
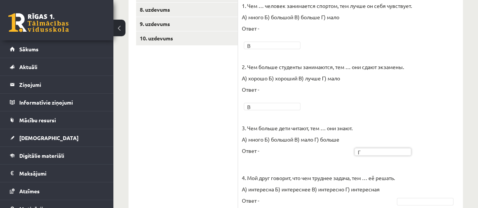
click at [441, 162] on fieldset "1. Чем … человек занимается спортом, тем лучше он себя чувствует. А) много Б) б…" at bounding box center [350, 155] width 217 height 310
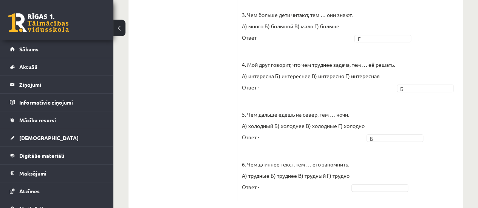
click at [445, 159] on fieldset "1. Чем … человек занимается спортом, тем лучше он себя чувствует. А) много Б) б…" at bounding box center [350, 42] width 217 height 310
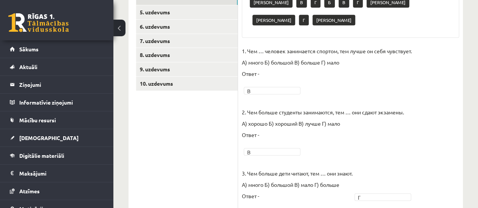
scroll to position [165, 0]
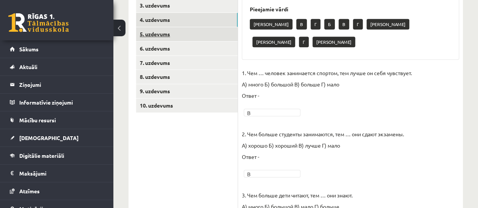
click at [162, 31] on link "5. uzdevums" at bounding box center [187, 34] width 102 height 14
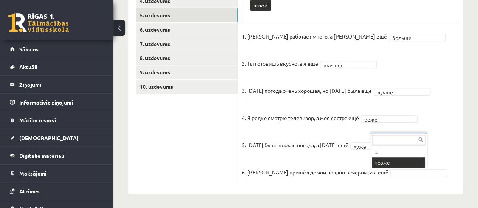
scroll to position [167, 0]
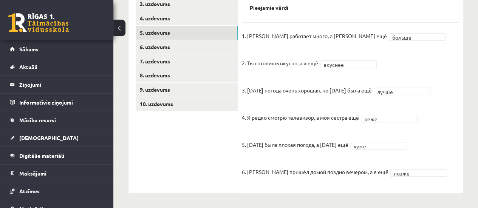
click at [171, 158] on ul "1. uzdevums 2. uzdevums 3. uzdevums 4. uzdevums 5. uzdevums 6. uzdevums 7. uzde…" at bounding box center [187, 77] width 102 height 217
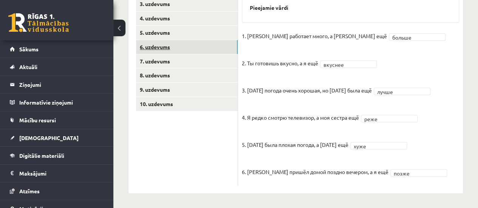
click at [157, 46] on link "6. uzdevums" at bounding box center [187, 47] width 102 height 14
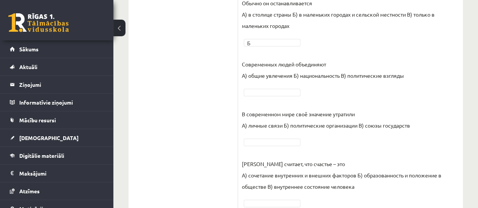
scroll to position [285, 0]
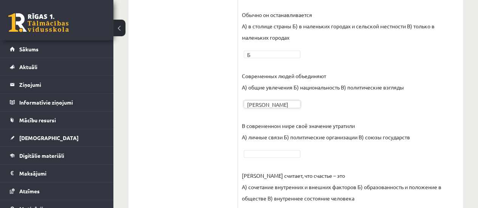
click at [445, 139] on fieldset "Он предпочитает жить А) в странах с умеренным климатом Б) на берегу моря В) в ю…" at bounding box center [350, 89] width 217 height 260
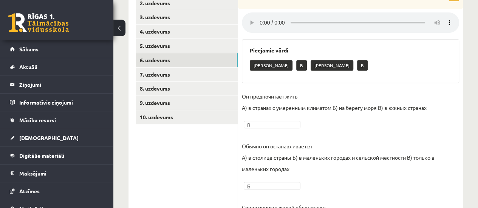
scroll to position [172, 0]
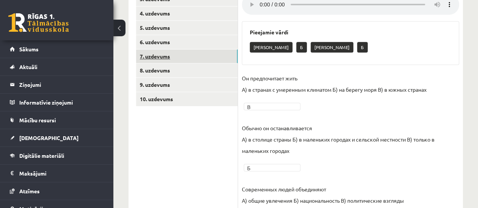
click at [157, 55] on link "7. uzdevums" at bounding box center [187, 56] width 102 height 14
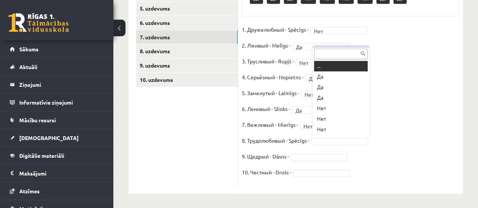
scroll to position [9, 0]
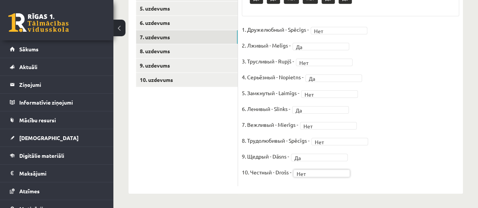
click at [199, 149] on ul "1. uzdevums 2. uzdevums 3. uzdevums 4. uzdevums 5. uzdevums 6. uzdevums 7. uzde…" at bounding box center [187, 66] width 102 height 242
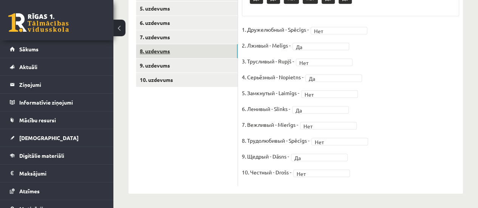
click at [156, 52] on link "8. uzdevums" at bounding box center [187, 51] width 102 height 14
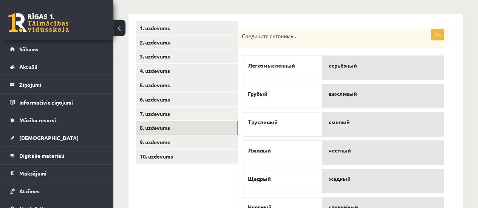
scroll to position [114, 0]
click at [162, 142] on link "9. uzdevums" at bounding box center [187, 143] width 102 height 14
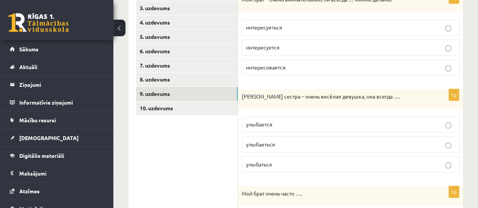
scroll to position [178, 0]
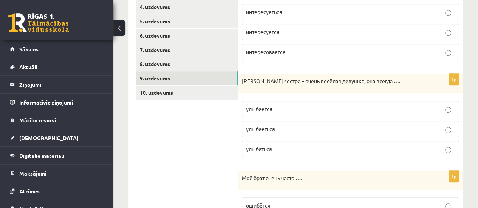
click at [294, 105] on p "улыбается" at bounding box center [350, 109] width 209 height 8
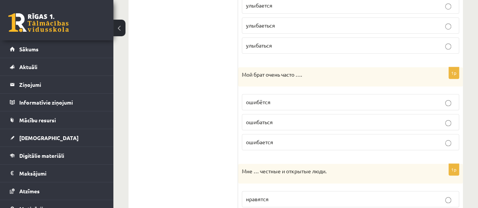
scroll to position [291, 0]
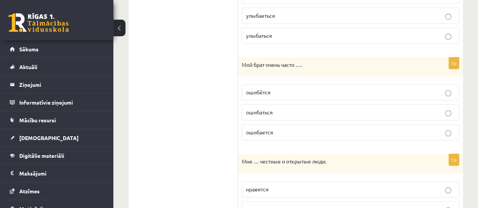
click at [285, 131] on p "ошибается" at bounding box center [350, 132] width 209 height 8
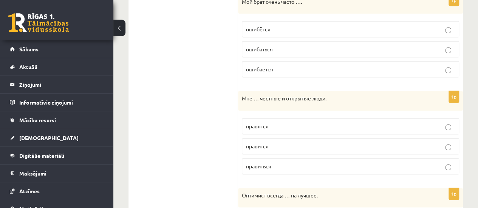
scroll to position [367, 0]
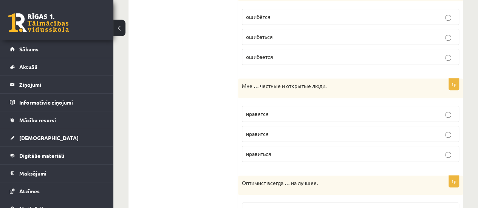
click at [287, 110] on p "нравятся" at bounding box center [350, 114] width 209 height 8
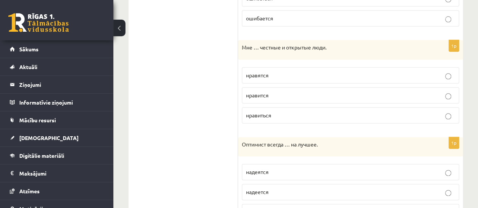
scroll to position [442, 0]
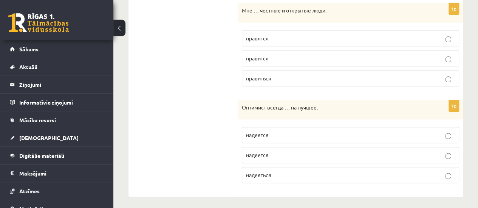
click at [323, 171] on p "надеяться" at bounding box center [350, 175] width 209 height 8
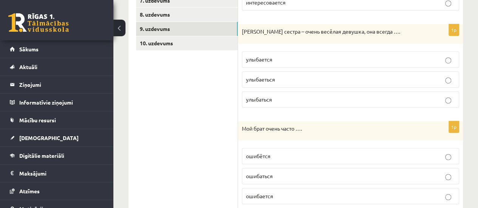
scroll to position [216, 0]
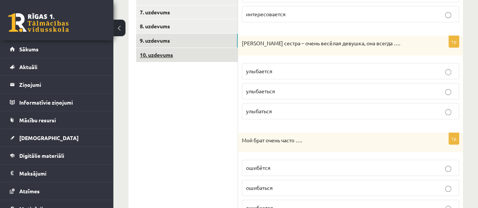
click at [156, 52] on link "10. uzdevums" at bounding box center [187, 55] width 102 height 14
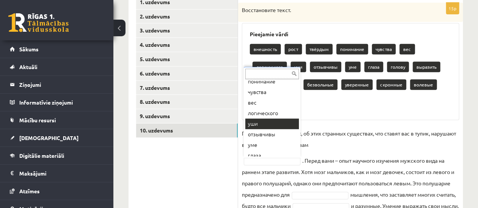
scroll to position [122, 0]
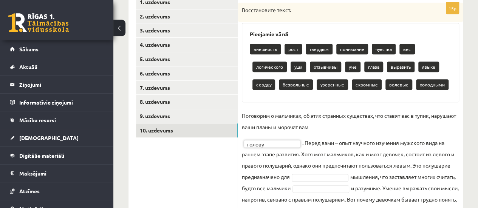
click at [187, 184] on ul "1. uzdevums 2. uzdevums 3. uzdevums 4. uzdevums 5. uzdevums 6. uzdevums 7. uzde…" at bounding box center [187, 170] width 102 height 350
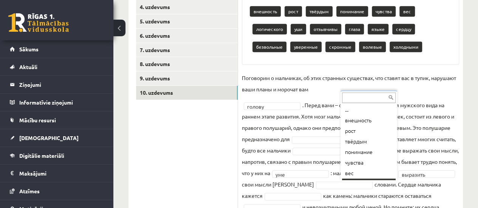
scroll to position [9, 0]
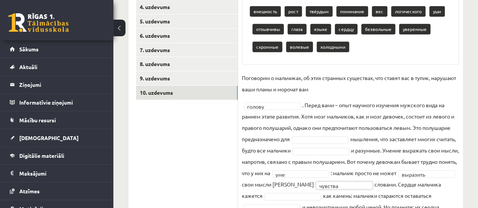
click at [183, 168] on ul "1. uzdevums 2. uzdevums 3. uzdevums 4. uzdevums 5. uzdevums 6. uzdevums 7. uzde…" at bounding box center [187, 132] width 102 height 350
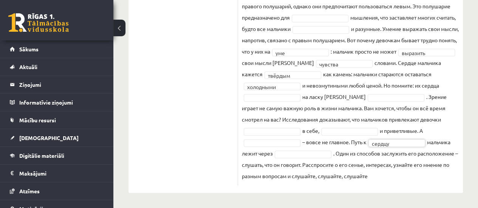
scroll to position [282, 0]
click at [194, 140] on ul "1. uzdevums 2. uzdevums 3. uzdevums 4. uzdevums 5. uzdevums 6. uzdevums 7. uzde…" at bounding box center [187, 20] width 102 height 332
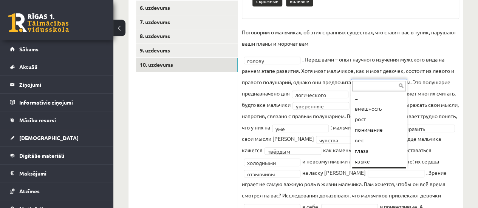
scroll to position [9, 0]
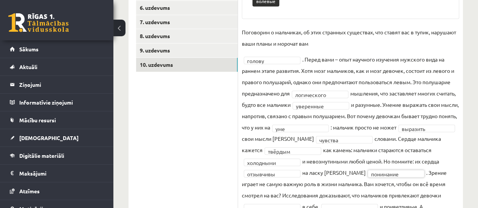
click at [203, 170] on ul "1. uzdevums 2. uzdevums 3. uzdevums 4. uzdevums 5. uzdevums 6. uzdevums 7. uzde…" at bounding box center [187, 95] width 102 height 332
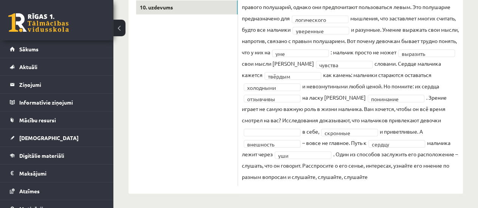
click at [169, 127] on ul "1. uzdevums 2. uzdevums 3. uzdevums 4. uzdevums 5. uzdevums 6. uzdevums 7. uzde…" at bounding box center [187, 29] width 102 height 314
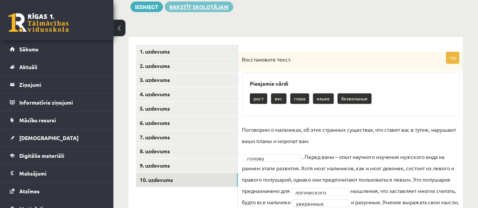
scroll to position [0, 0]
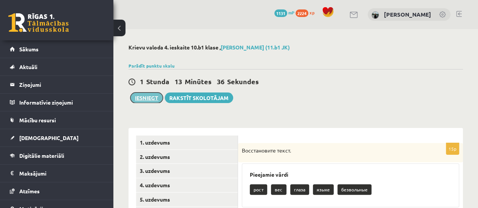
click at [145, 97] on button "Iesniegt" at bounding box center [146, 97] width 32 height 11
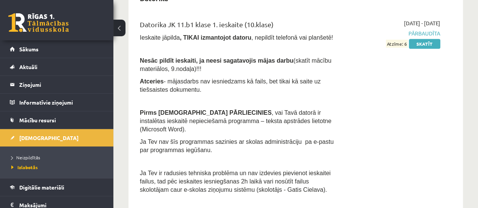
scroll to position [264, 0]
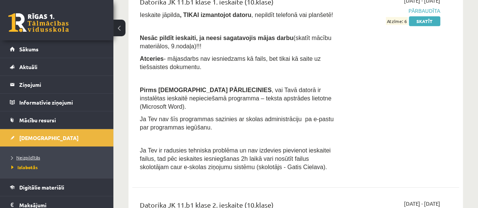
click at [28, 156] on span "Neizpildītās" at bounding box center [25, 157] width 29 height 6
